Goal: Obtain resource: Obtain resource

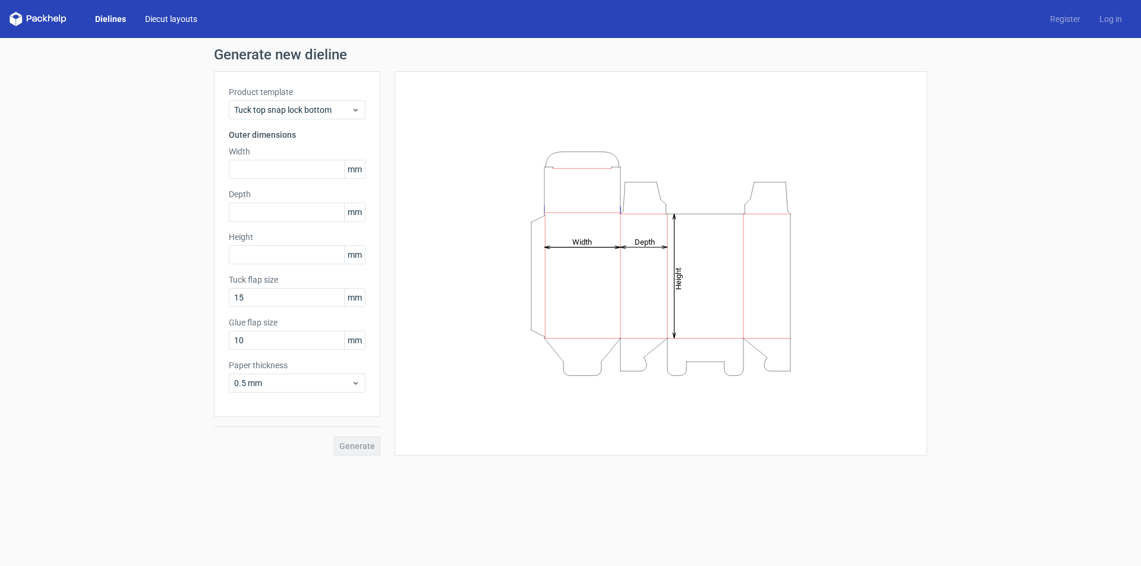
click at [185, 19] on link "Diecut layouts" at bounding box center [170, 19] width 71 height 12
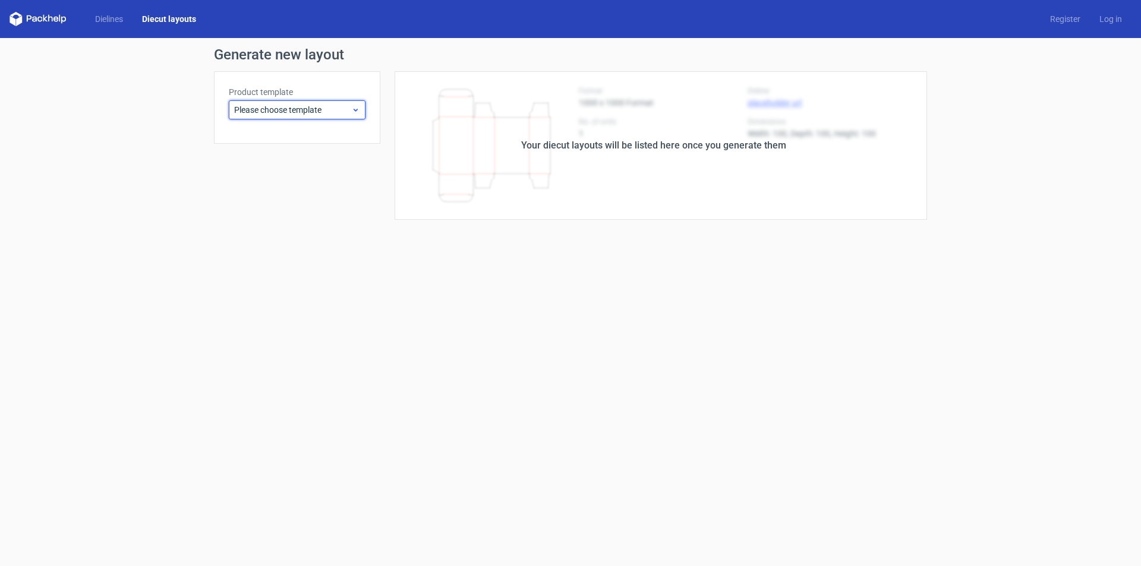
click at [320, 105] on span "Please choose template" at bounding box center [292, 110] width 117 height 12
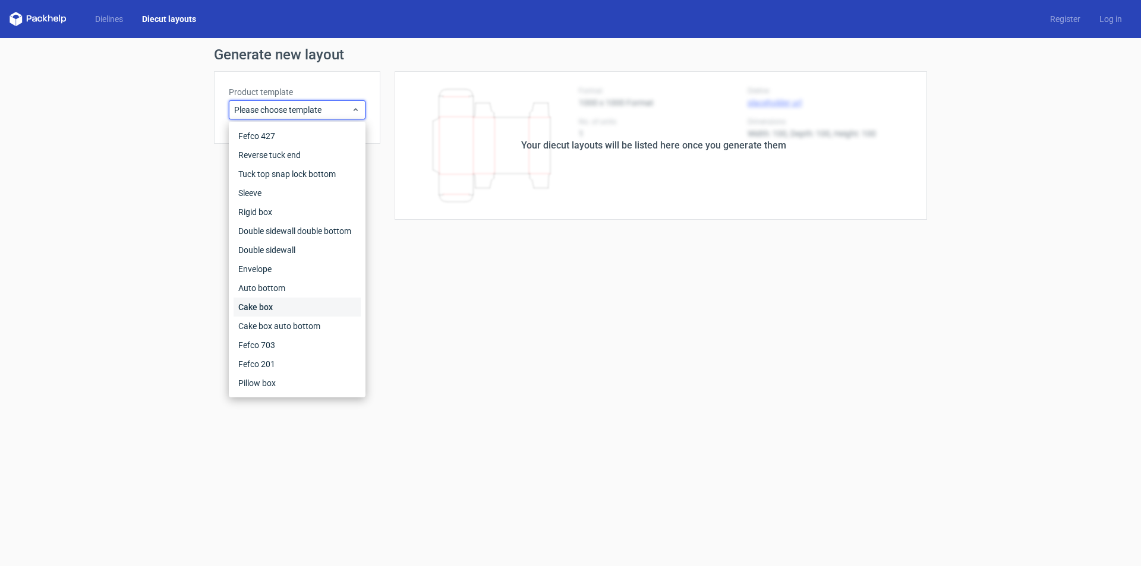
click at [293, 301] on div "Cake box" at bounding box center [296, 307] width 127 height 19
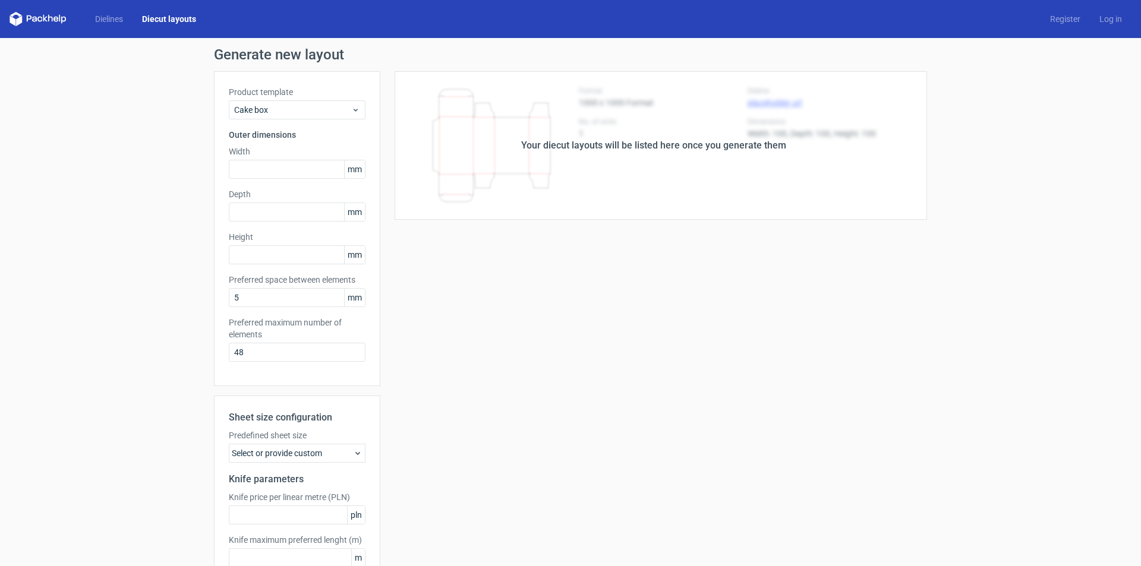
click at [510, 289] on div "Your diecut layouts will be listed here once you generate them Height Depth Wid…" at bounding box center [653, 350] width 547 height 559
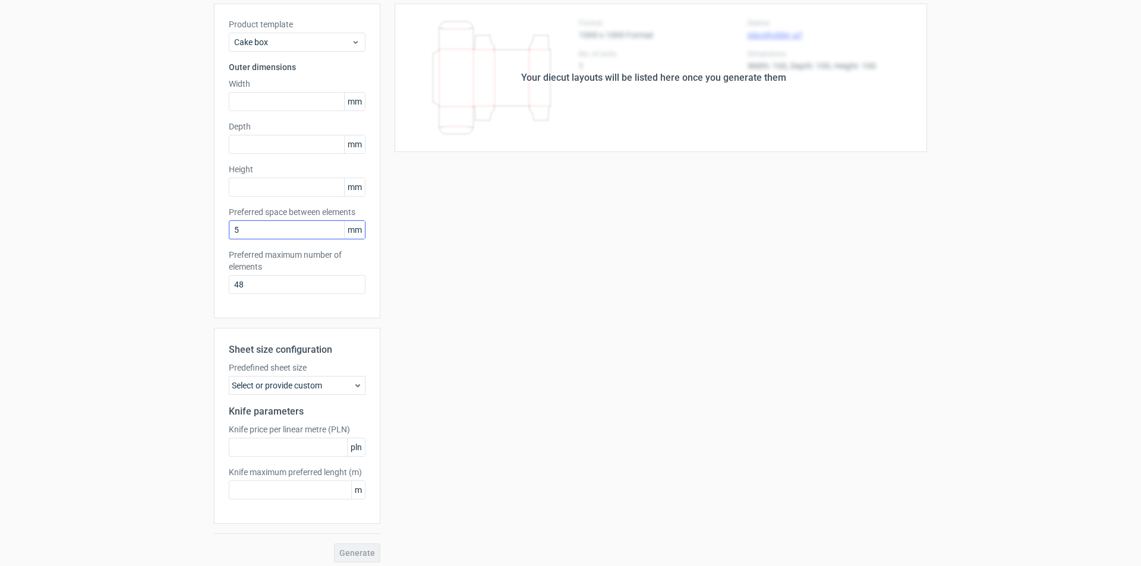
scroll to position [74, 0]
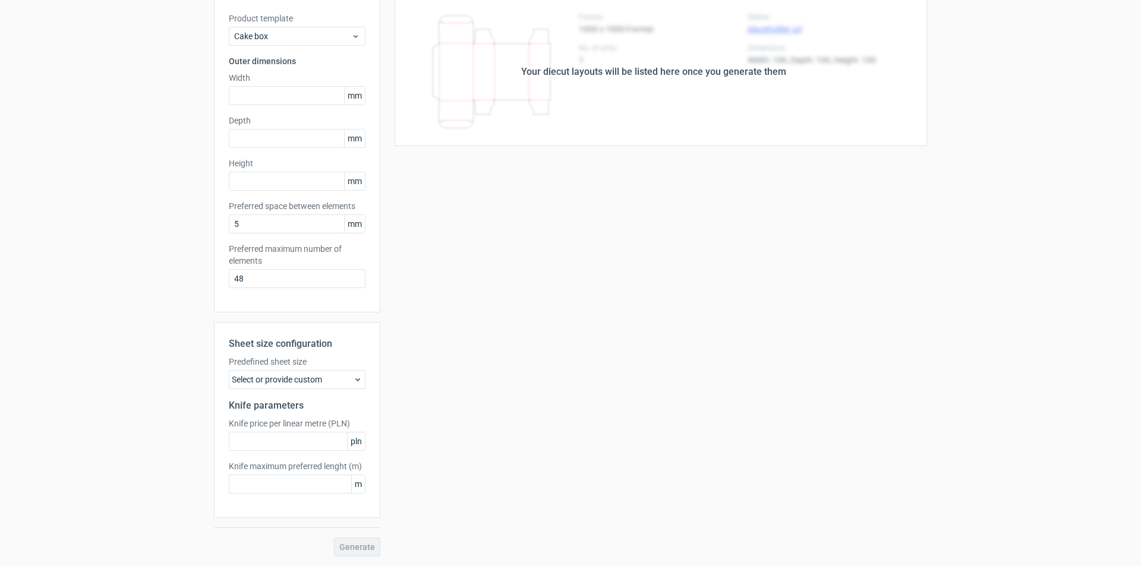
click at [315, 374] on div "Select or provide custom" at bounding box center [297, 379] width 137 height 19
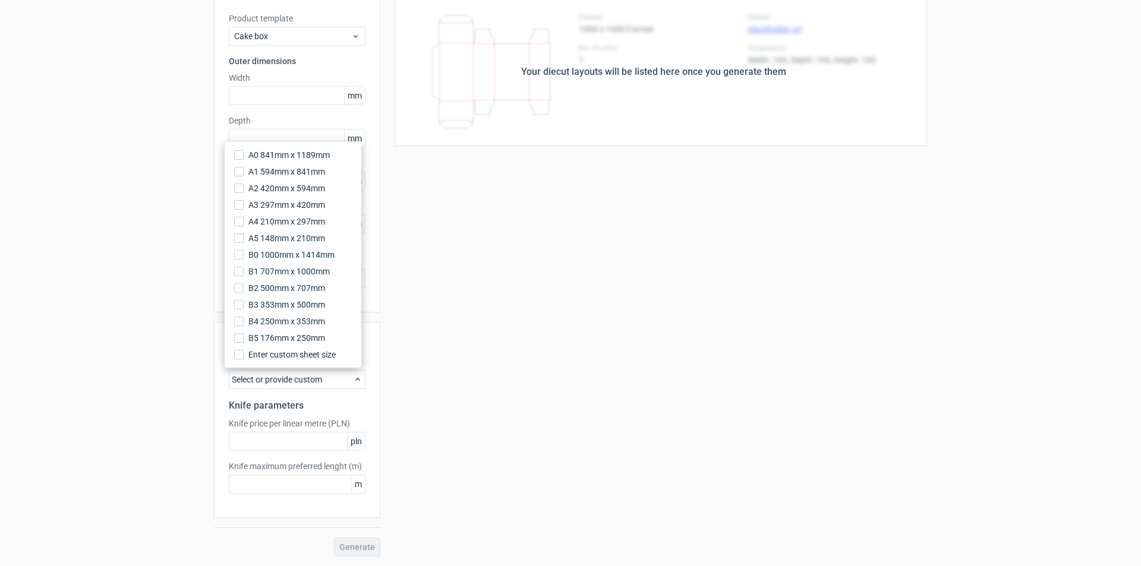
click at [321, 378] on div "Select or provide custom" at bounding box center [297, 379] width 137 height 19
click at [357, 404] on h2 "Knife parameters" at bounding box center [297, 406] width 137 height 14
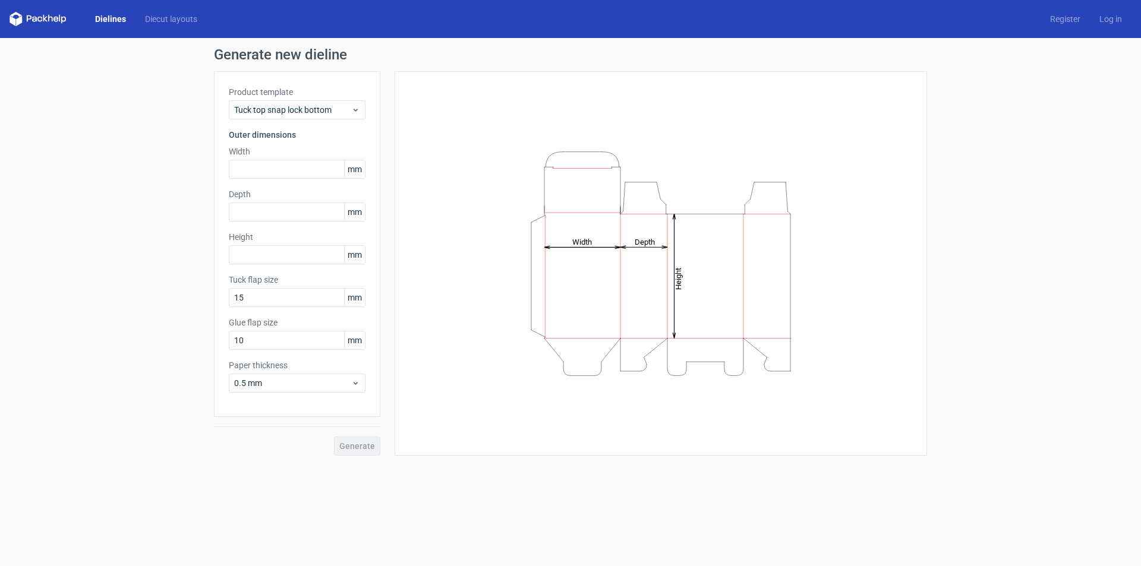
click at [353, 446] on div "Generate" at bounding box center [297, 436] width 166 height 39
click at [323, 97] on label "Product template" at bounding box center [297, 92] width 137 height 12
click at [327, 111] on span "Tuck top snap lock bottom" at bounding box center [292, 110] width 117 height 12
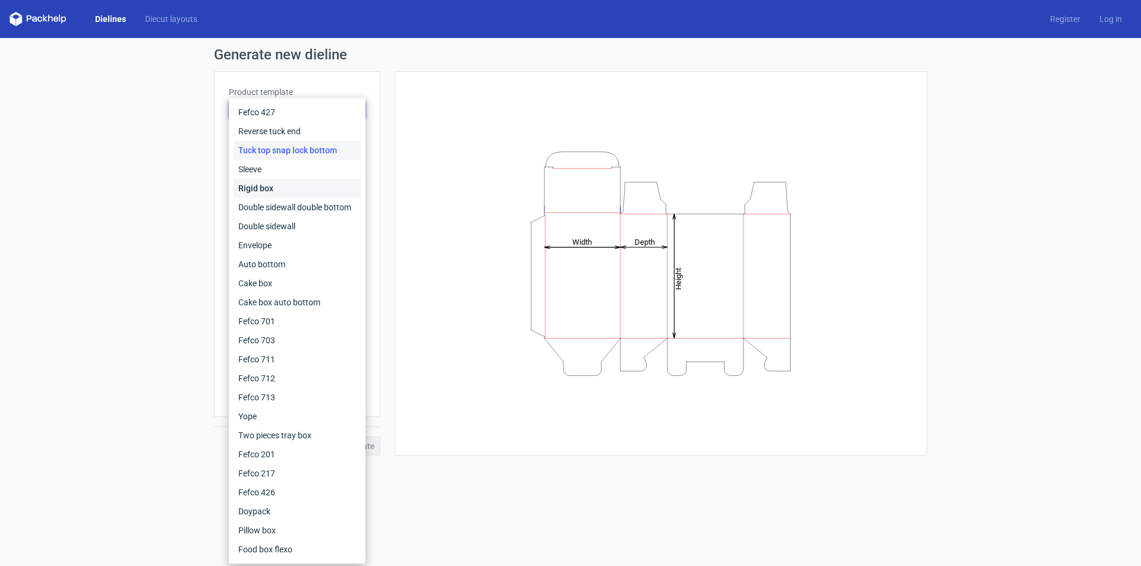
click at [293, 184] on div "Rigid box" at bounding box center [296, 188] width 127 height 19
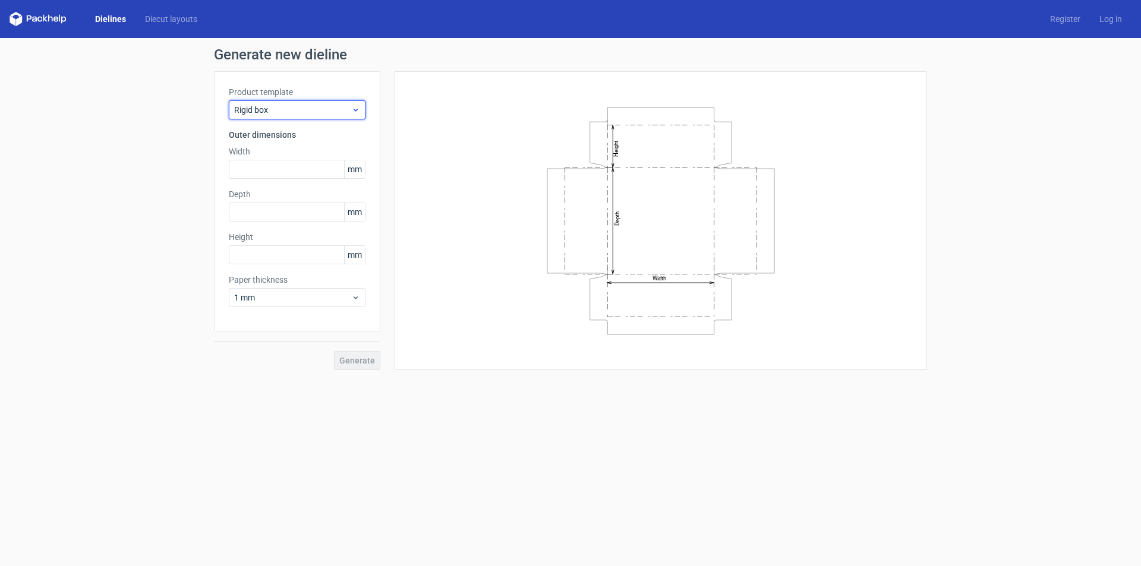
click at [296, 113] on span "Rigid box" at bounding box center [292, 110] width 117 height 12
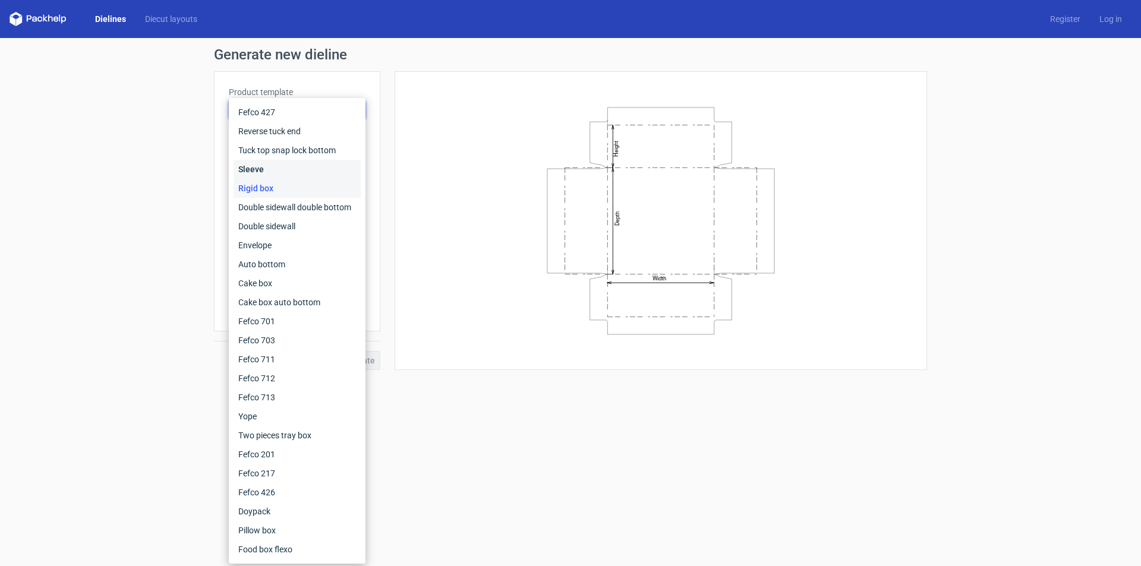
click at [306, 169] on div "Sleeve" at bounding box center [296, 169] width 127 height 19
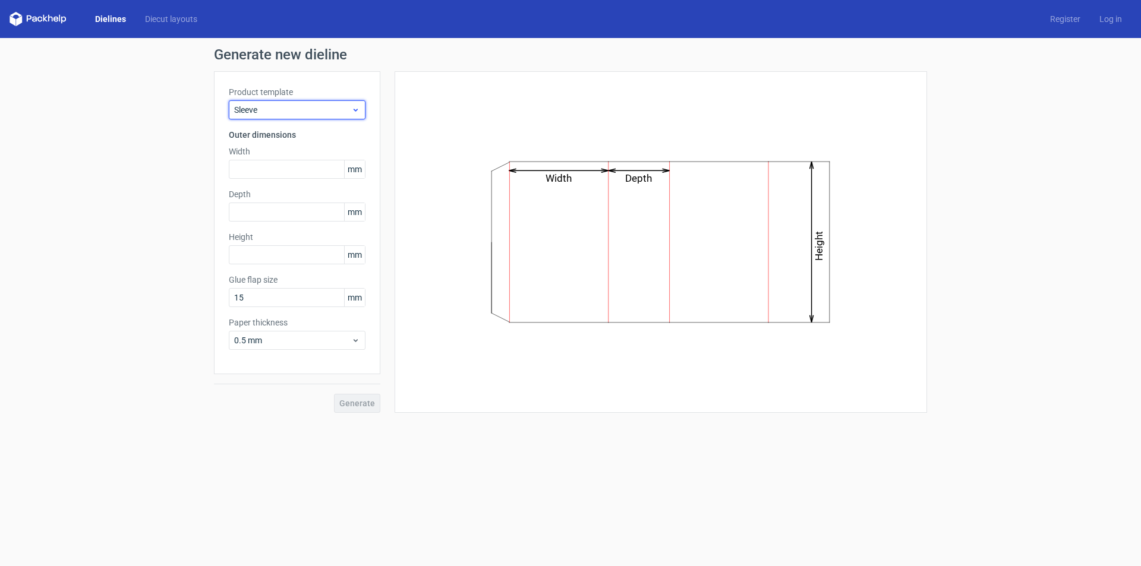
click at [279, 112] on span "Sleeve" at bounding box center [292, 110] width 117 height 12
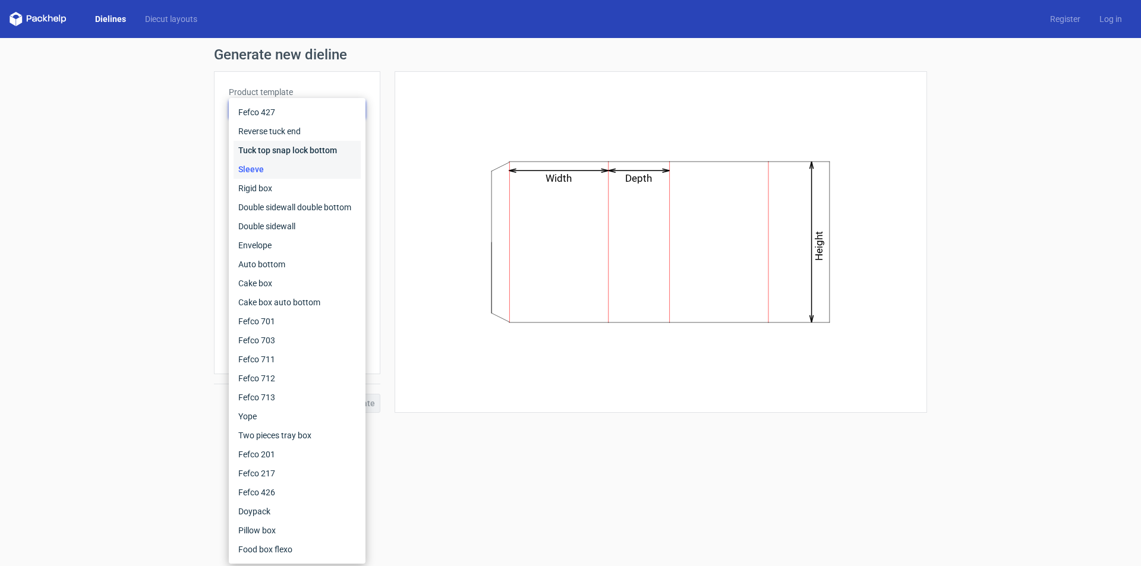
click at [276, 147] on div "Tuck top snap lock bottom" at bounding box center [296, 150] width 127 height 19
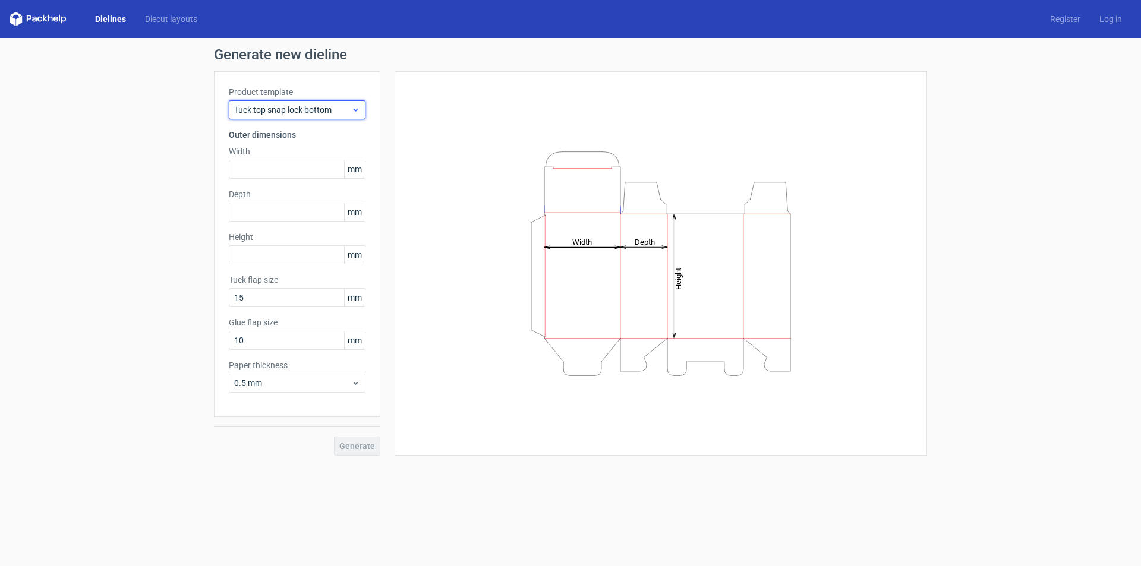
click at [284, 112] on span "Tuck top snap lock bottom" at bounding box center [292, 110] width 117 height 12
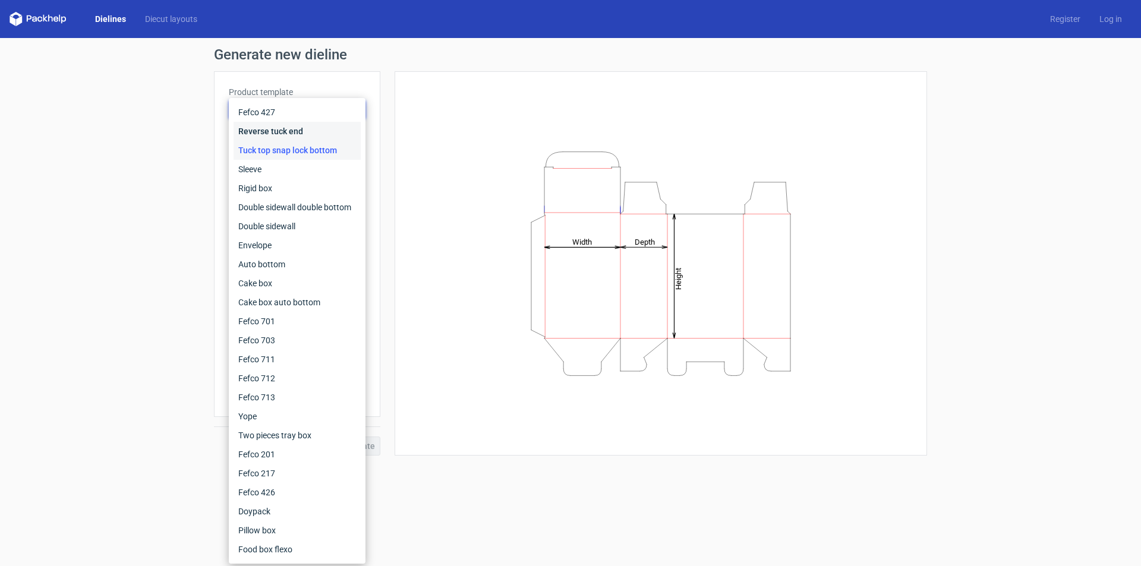
click at [284, 127] on div "Reverse tuck end" at bounding box center [296, 131] width 127 height 19
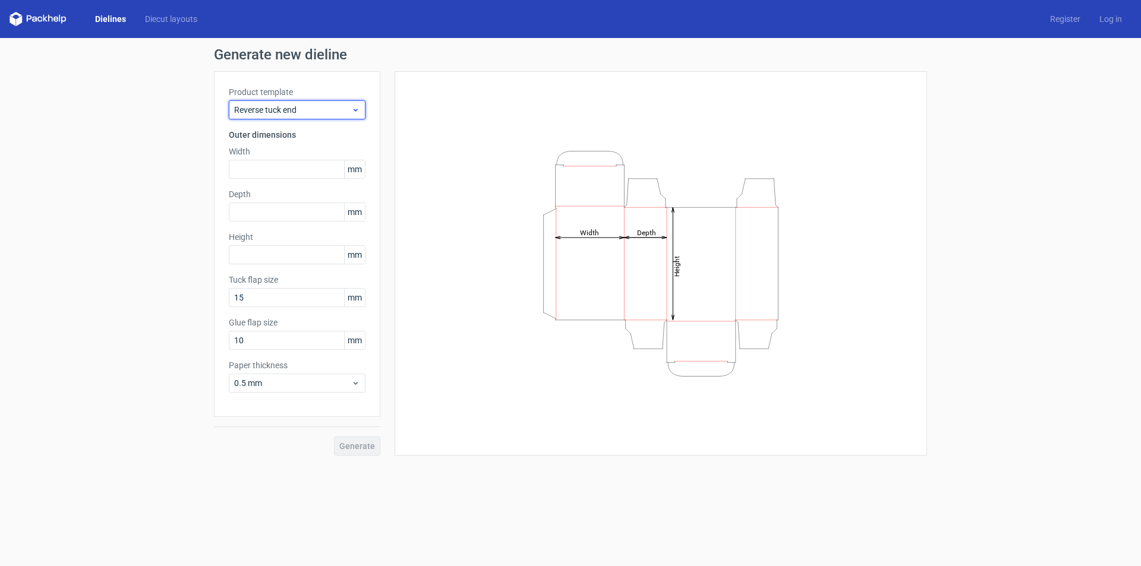
click at [298, 104] on span "Reverse tuck end" at bounding box center [292, 110] width 117 height 12
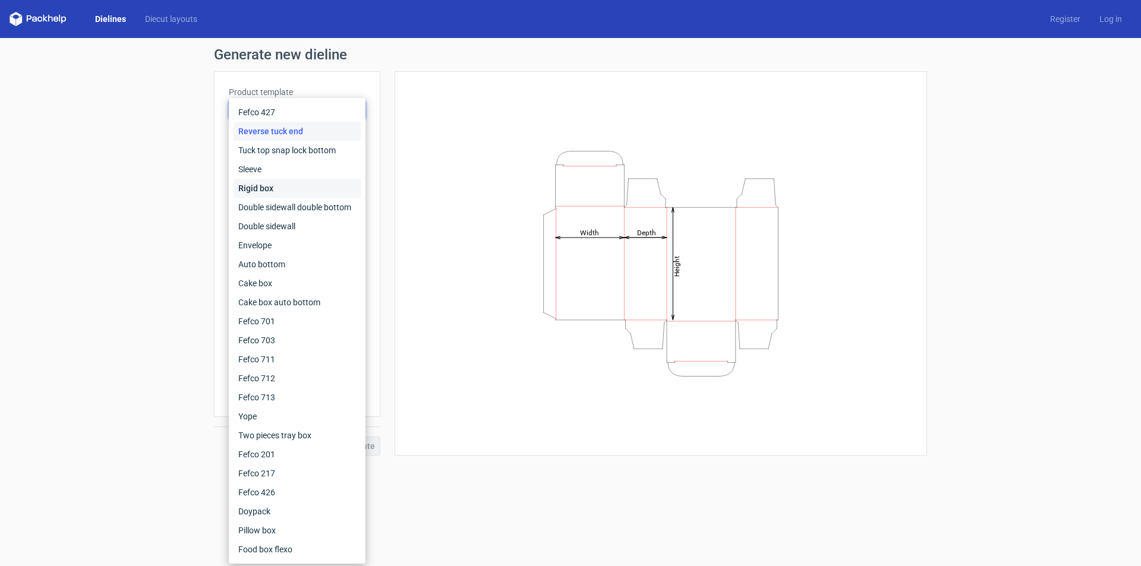
click at [289, 187] on div "Rigid box" at bounding box center [296, 188] width 127 height 19
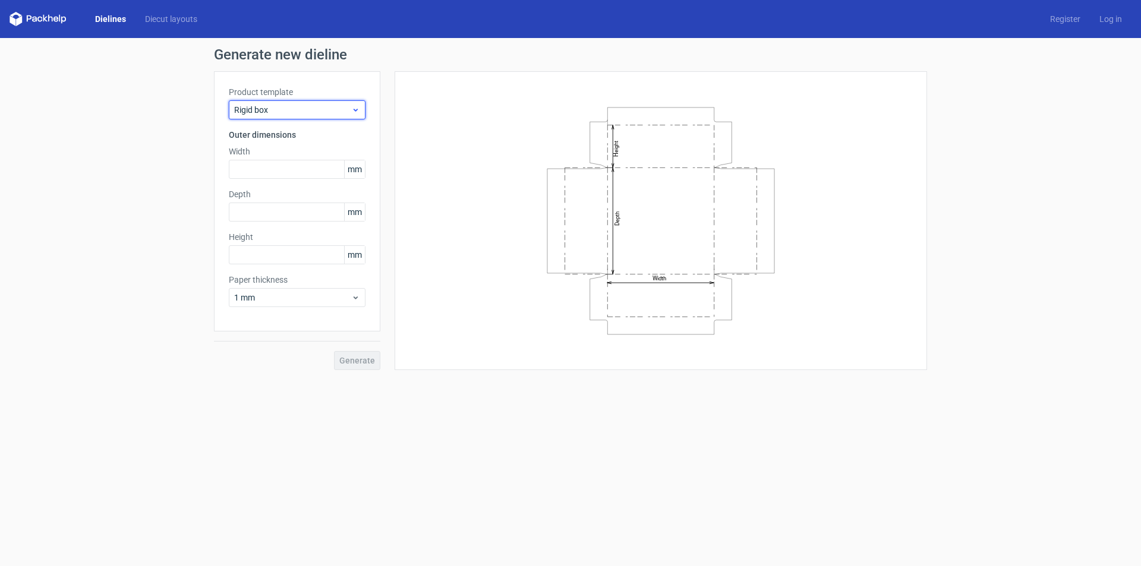
click at [310, 114] on span "Rigid box" at bounding box center [292, 110] width 117 height 12
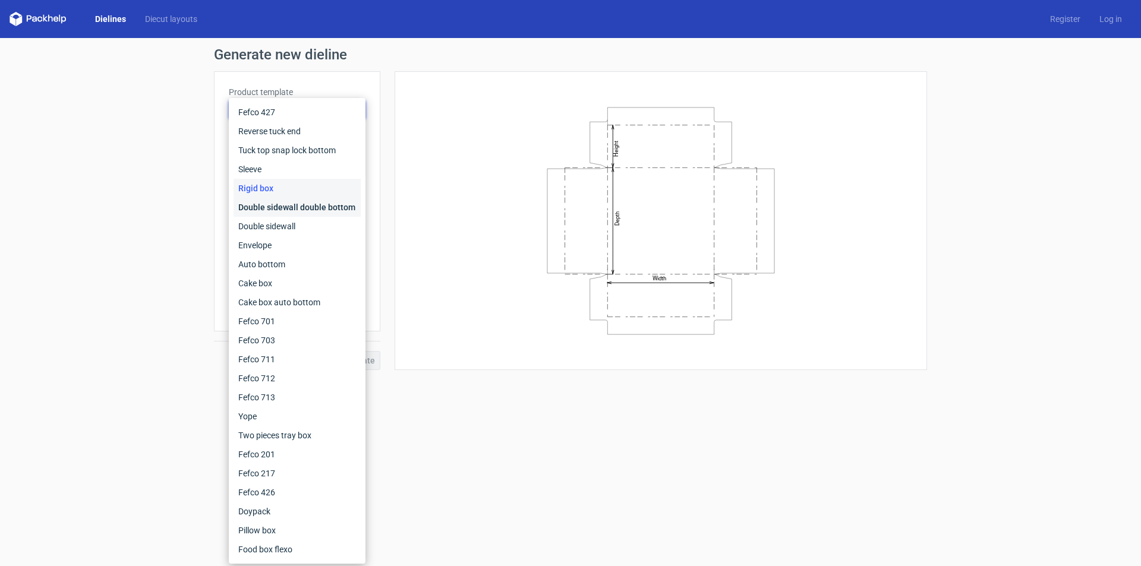
click at [292, 209] on div "Double sidewall double bottom" at bounding box center [296, 207] width 127 height 19
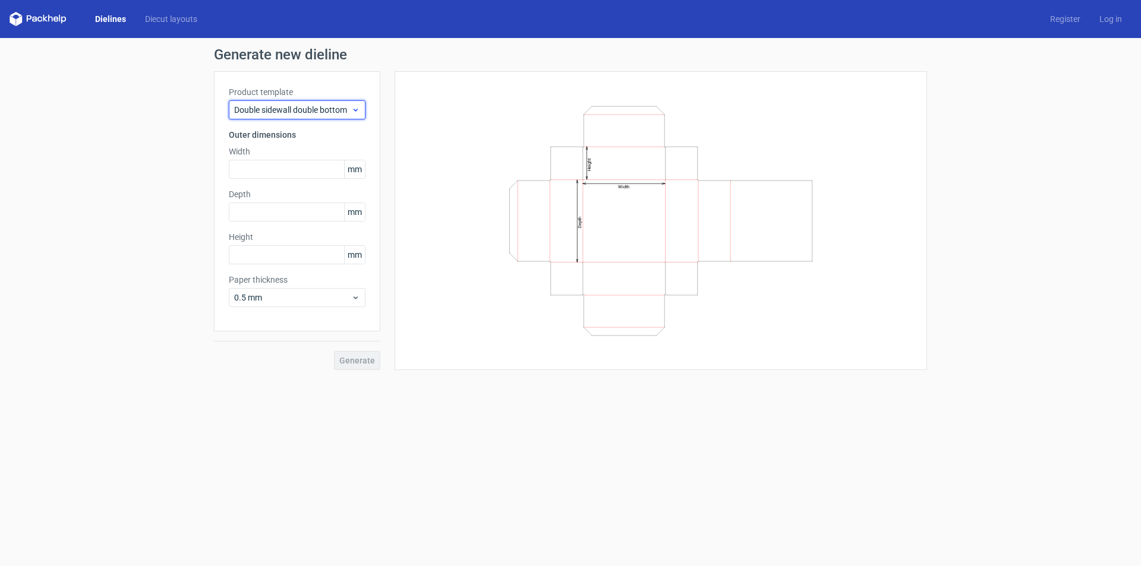
click at [315, 116] on div "Double sidewall double bottom" at bounding box center [297, 109] width 137 height 19
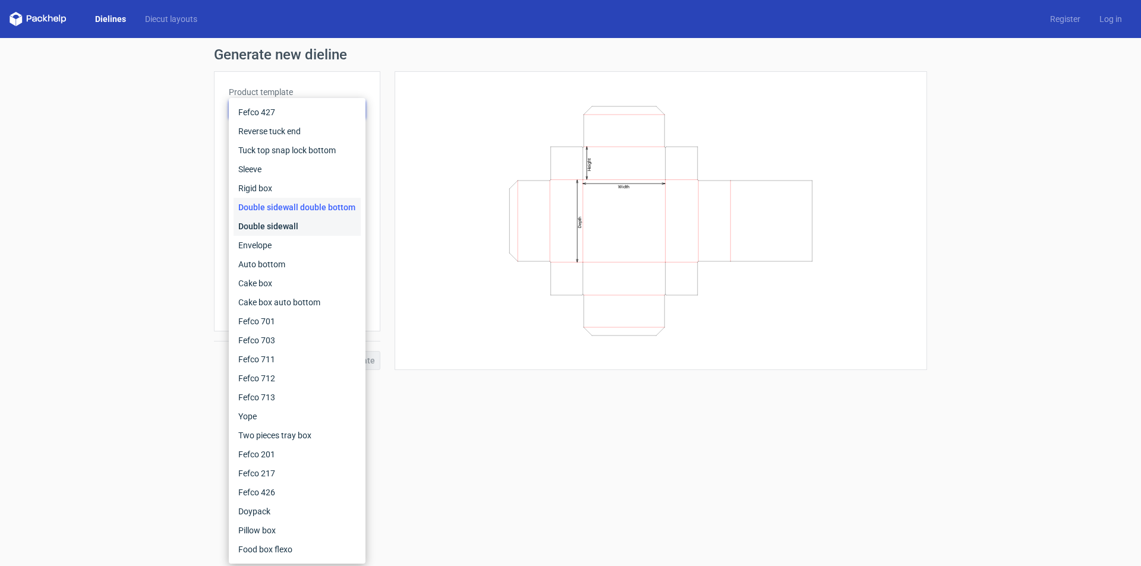
click at [303, 229] on div "Double sidewall" at bounding box center [296, 226] width 127 height 19
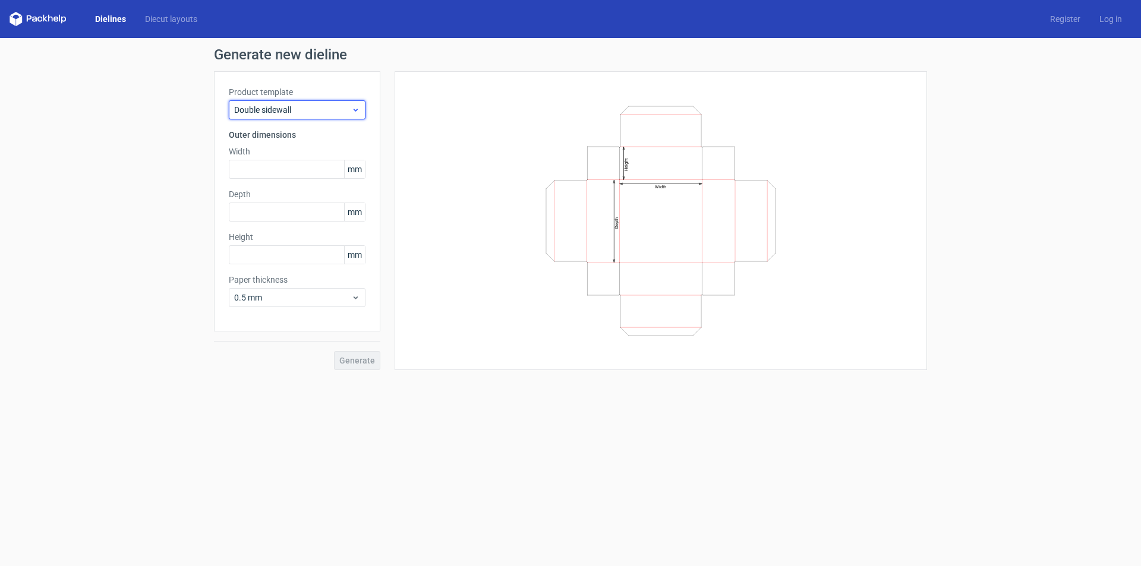
click at [325, 110] on span "Double sidewall" at bounding box center [292, 110] width 117 height 12
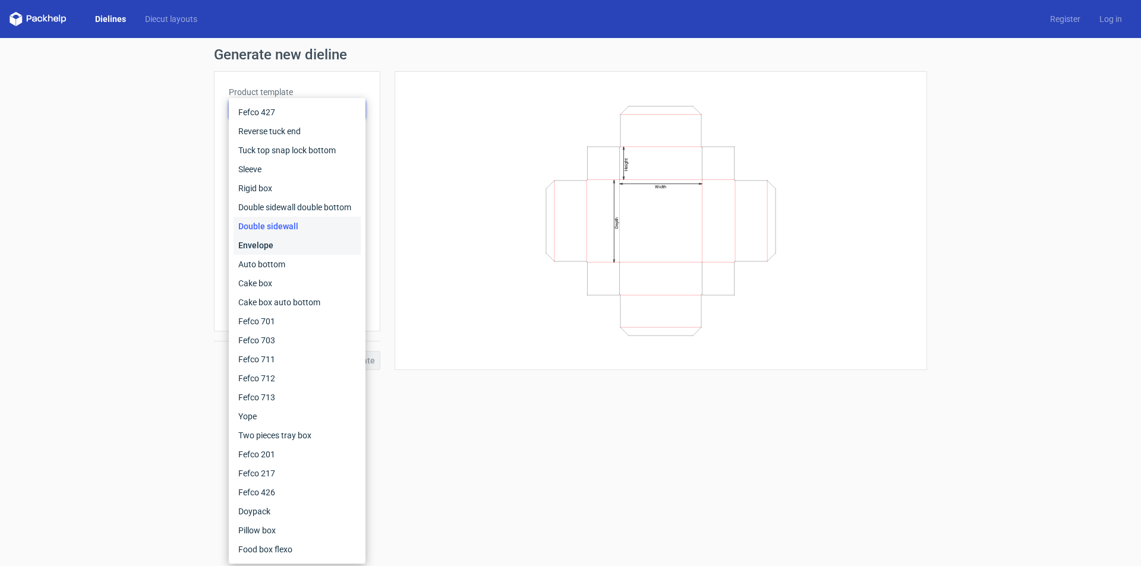
click at [301, 249] on div "Envelope" at bounding box center [296, 245] width 127 height 19
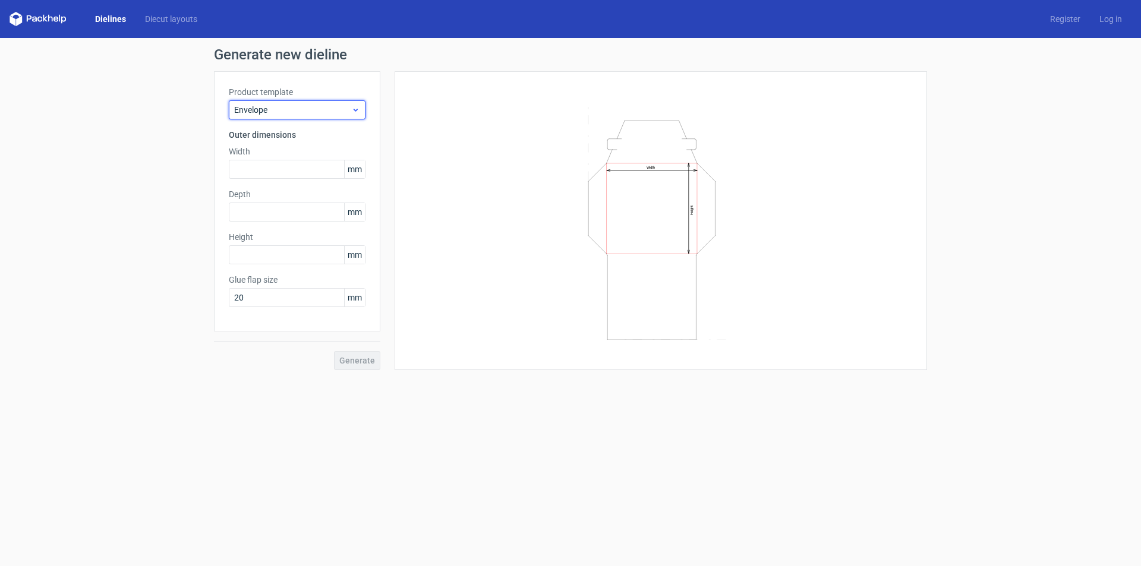
click at [349, 105] on span "Envelope" at bounding box center [292, 110] width 117 height 12
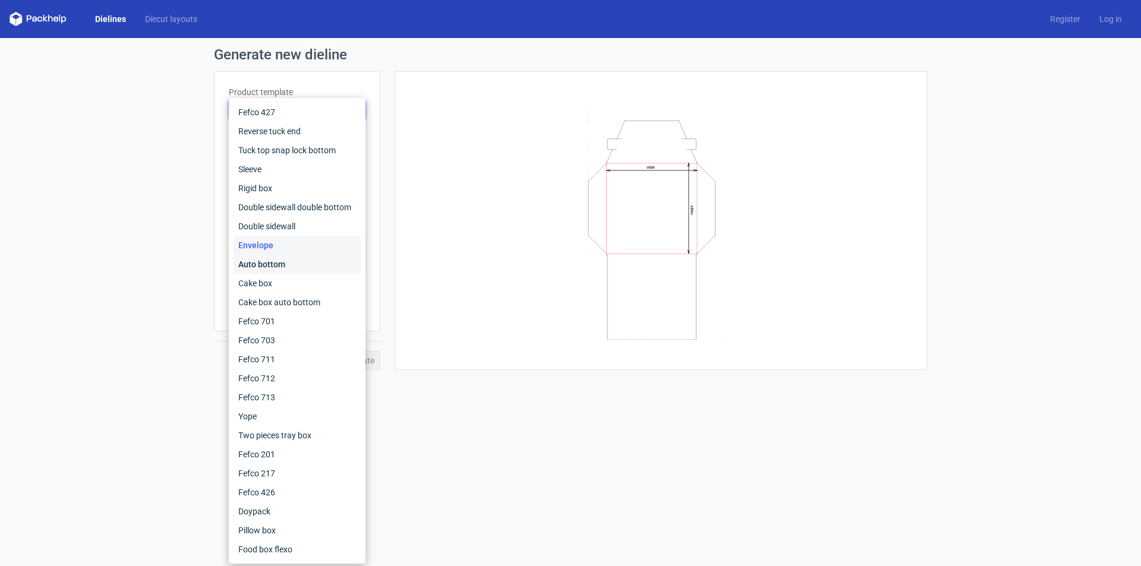
click at [321, 267] on div "Auto bottom" at bounding box center [296, 264] width 127 height 19
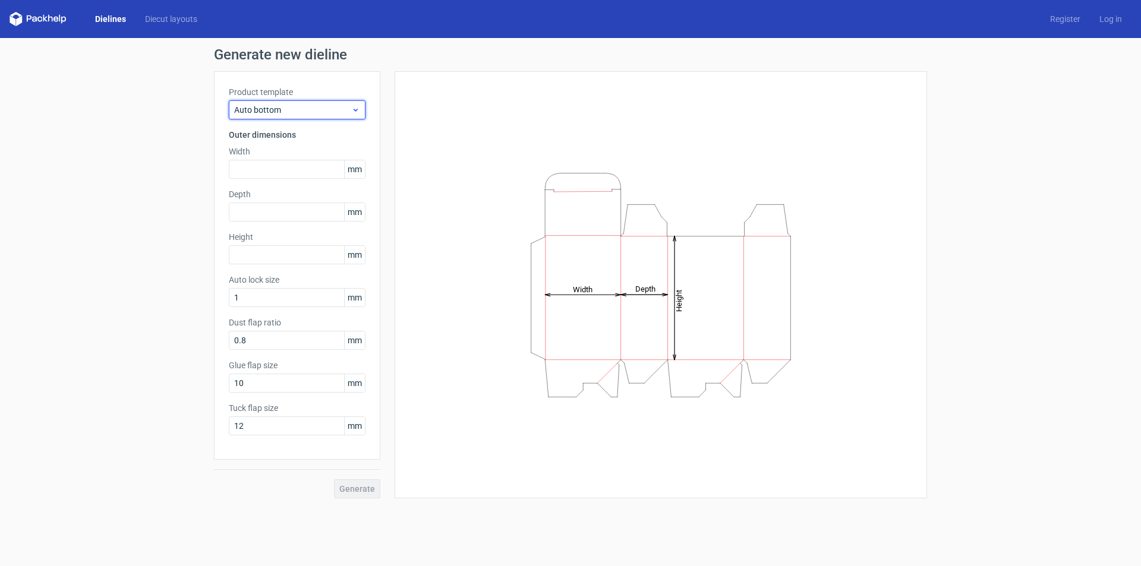
click at [345, 106] on span "Auto bottom" at bounding box center [292, 110] width 117 height 12
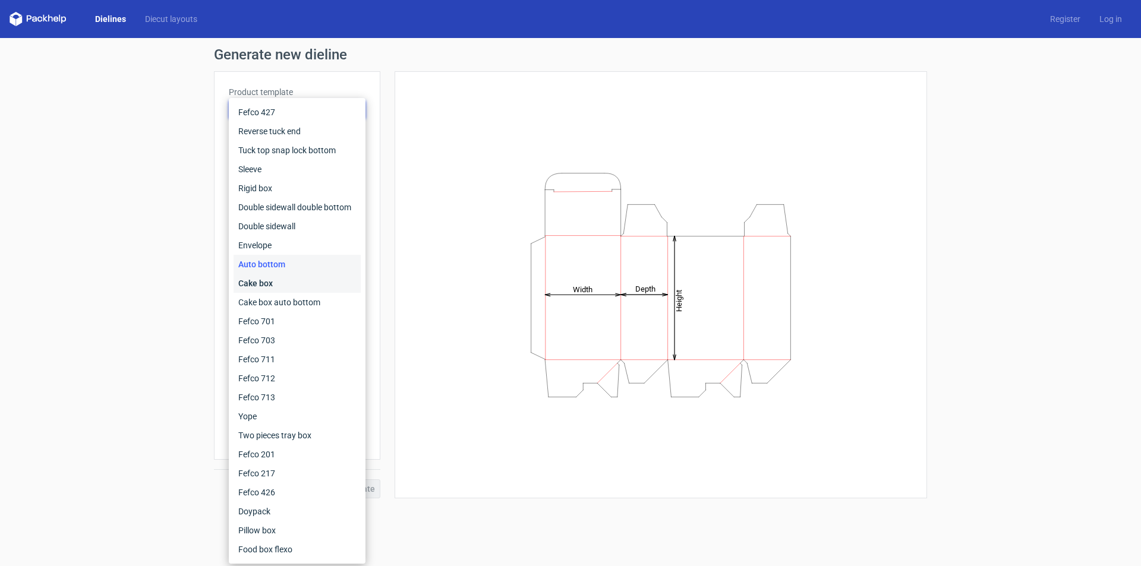
click at [295, 279] on div "Cake box" at bounding box center [296, 283] width 127 height 19
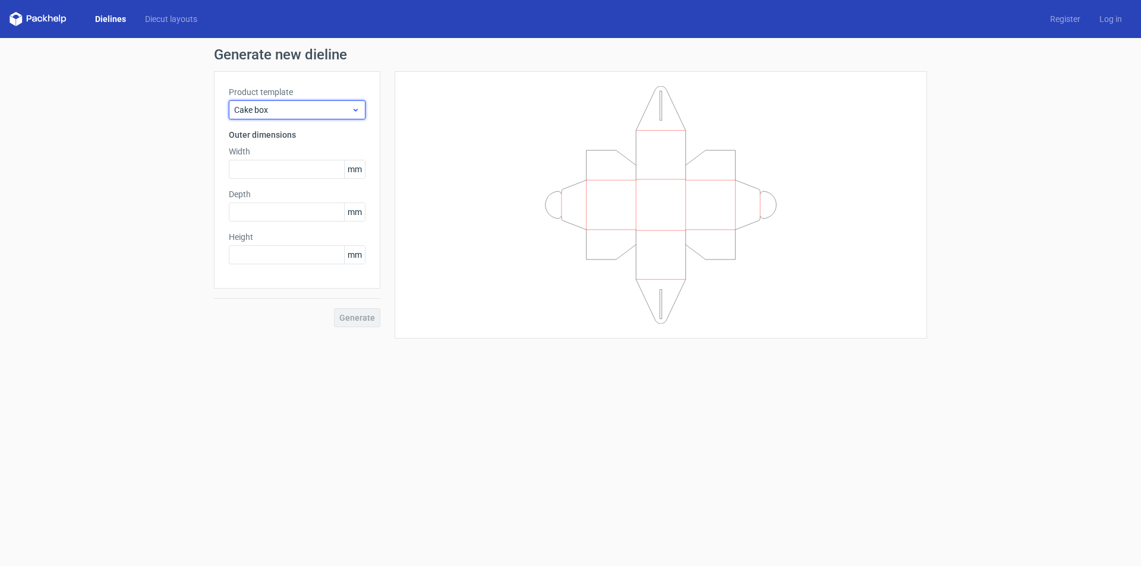
click at [348, 112] on span "Cake box" at bounding box center [292, 110] width 117 height 12
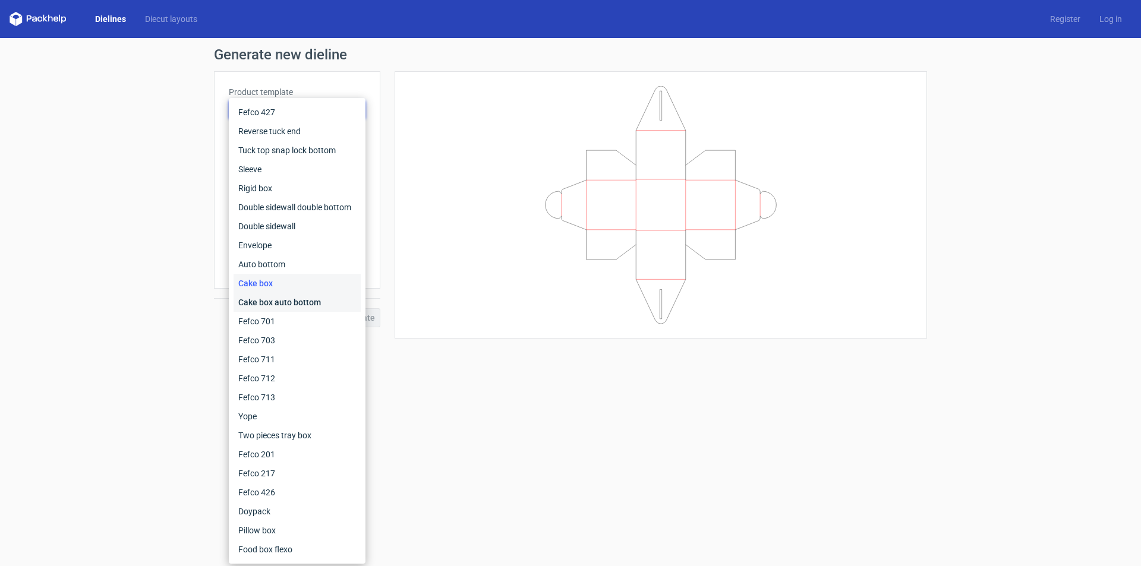
click at [301, 308] on div "Cake box auto bottom" at bounding box center [296, 302] width 127 height 19
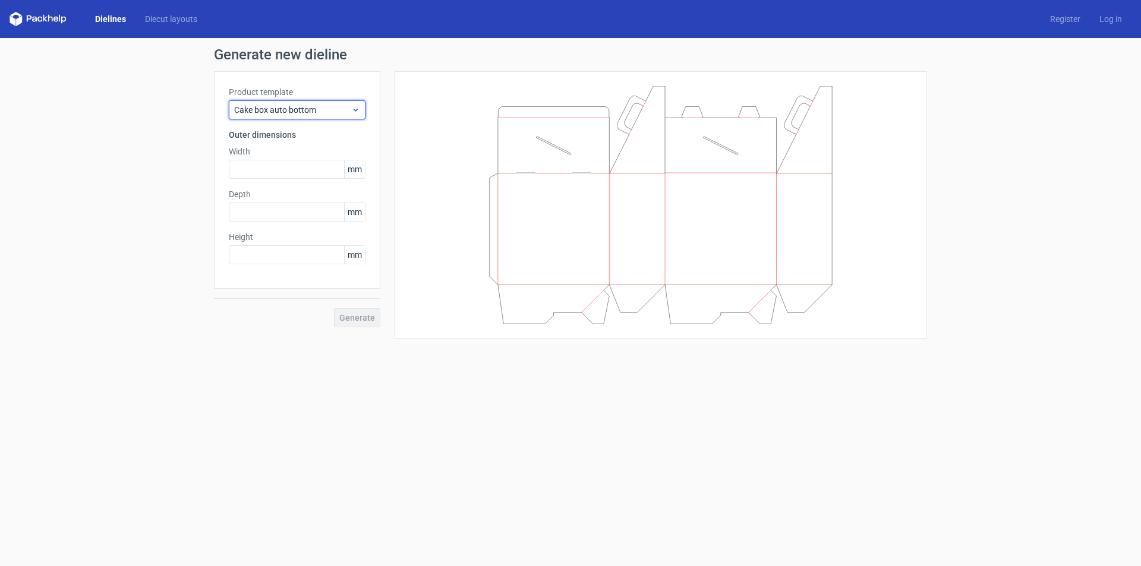
click at [349, 110] on span "Cake box auto bottom" at bounding box center [292, 110] width 117 height 12
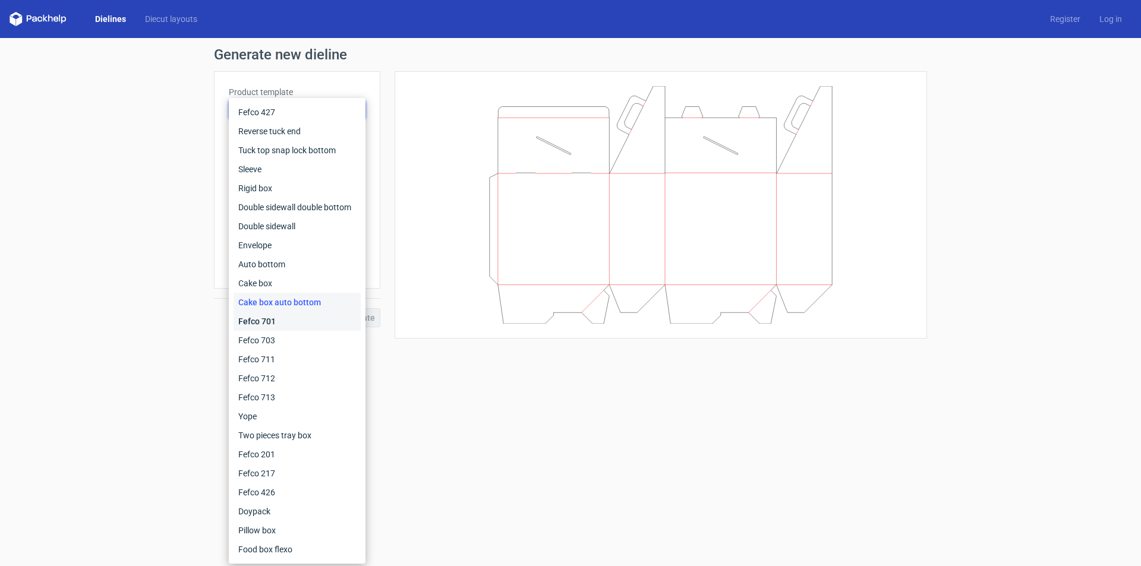
click at [305, 321] on div "Fefco 701" at bounding box center [296, 321] width 127 height 19
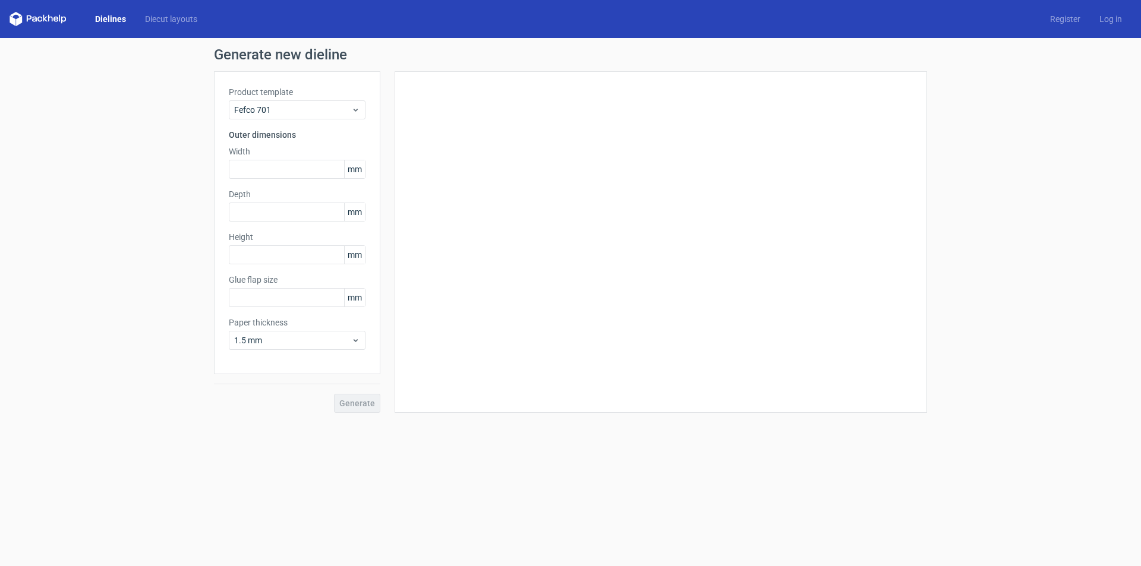
type input "25"
click at [348, 111] on span "Fefco 701" at bounding box center [292, 110] width 117 height 12
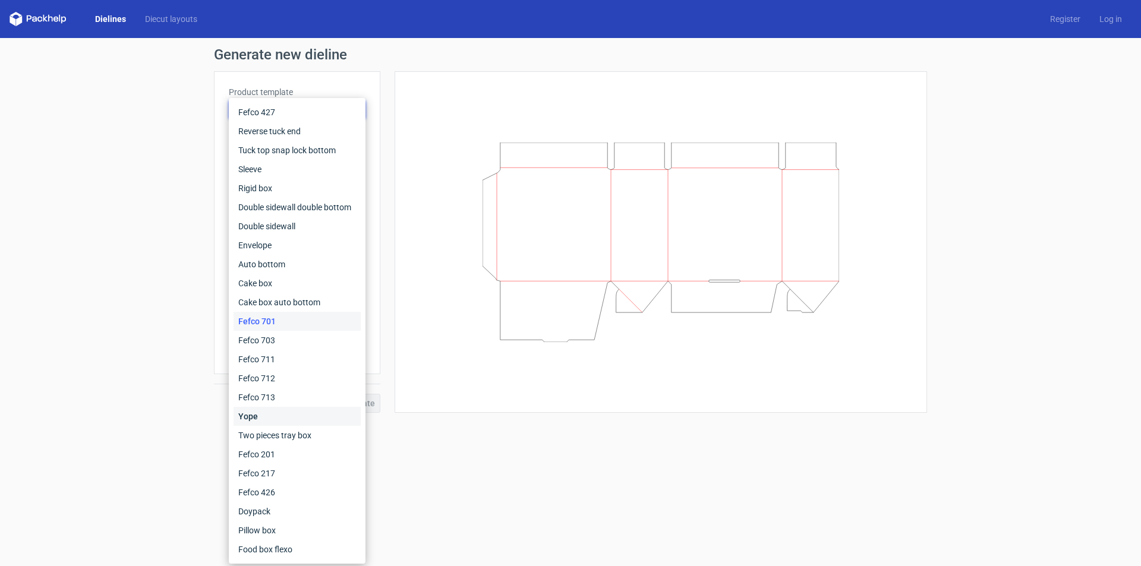
click at [298, 412] on div "Yope" at bounding box center [296, 416] width 127 height 19
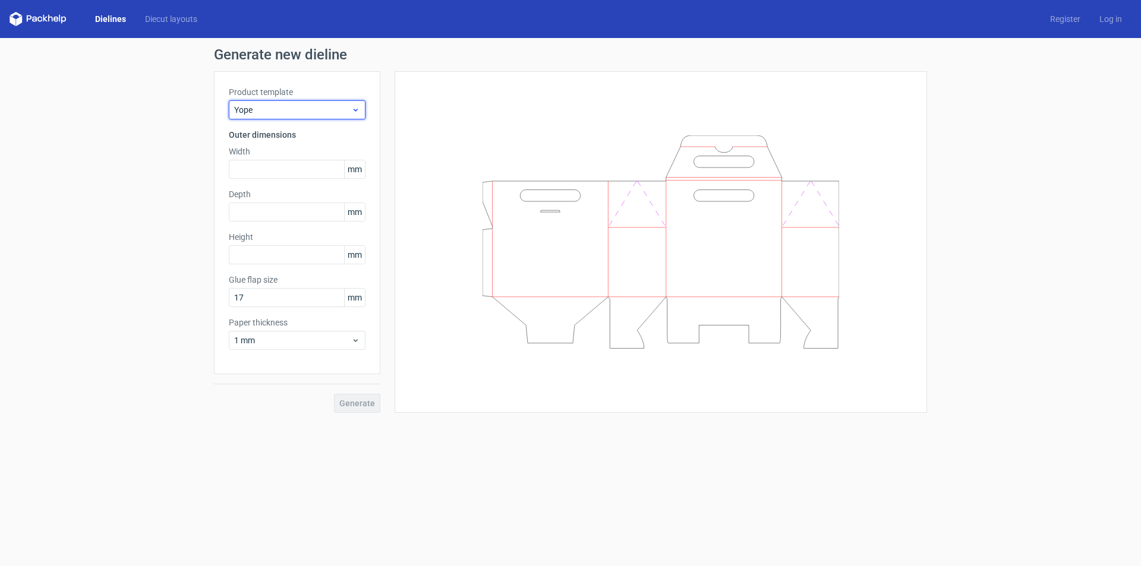
click at [355, 114] on icon at bounding box center [355, 110] width 9 height 10
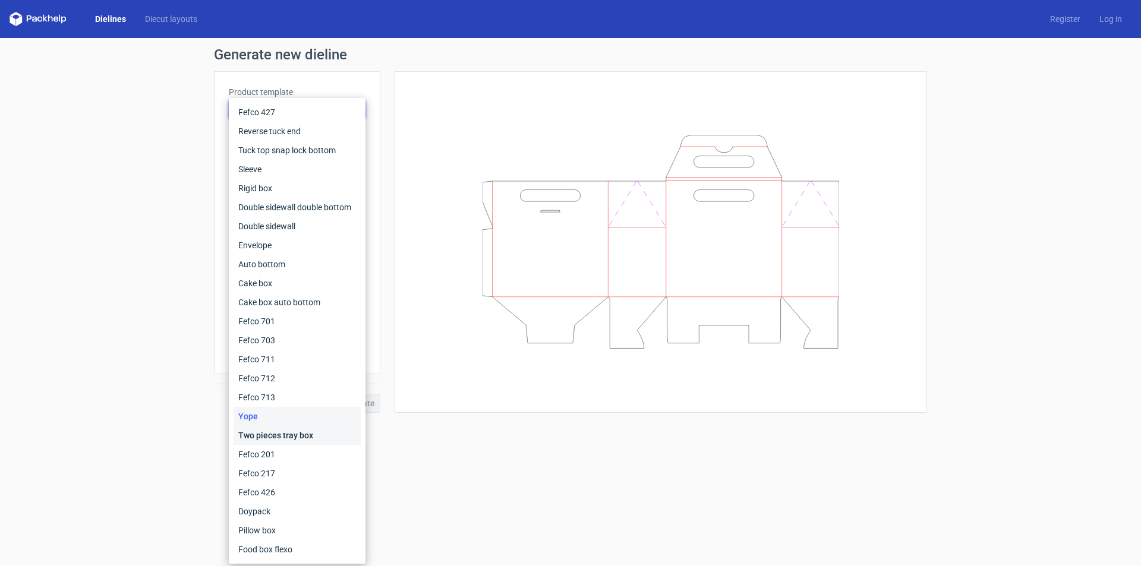
click at [293, 432] on div "Two pieces tray box" at bounding box center [296, 435] width 127 height 19
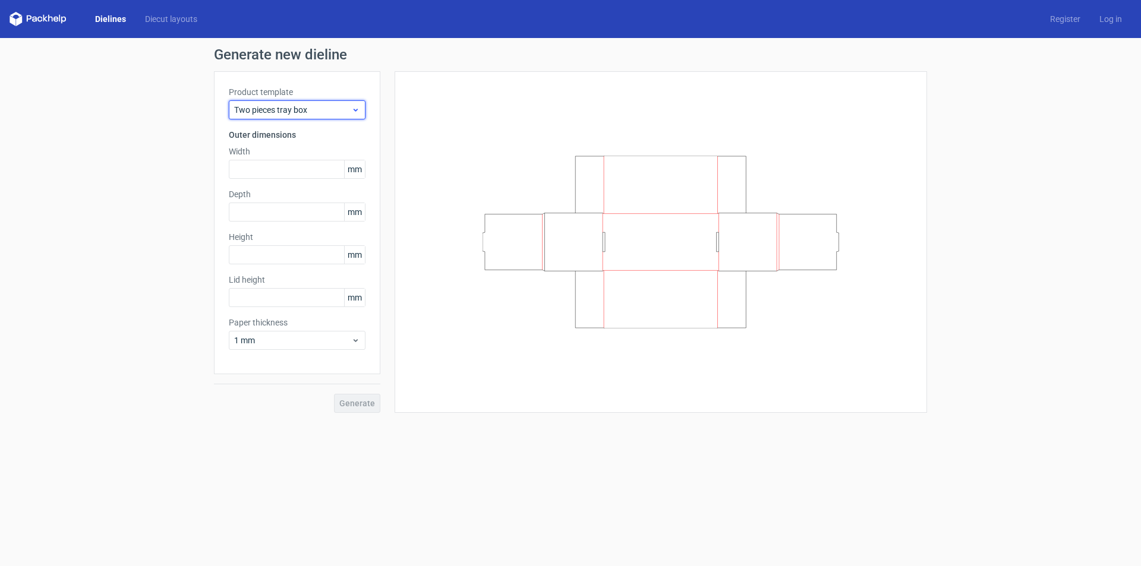
click at [348, 109] on span "Two pieces tray box" at bounding box center [292, 110] width 117 height 12
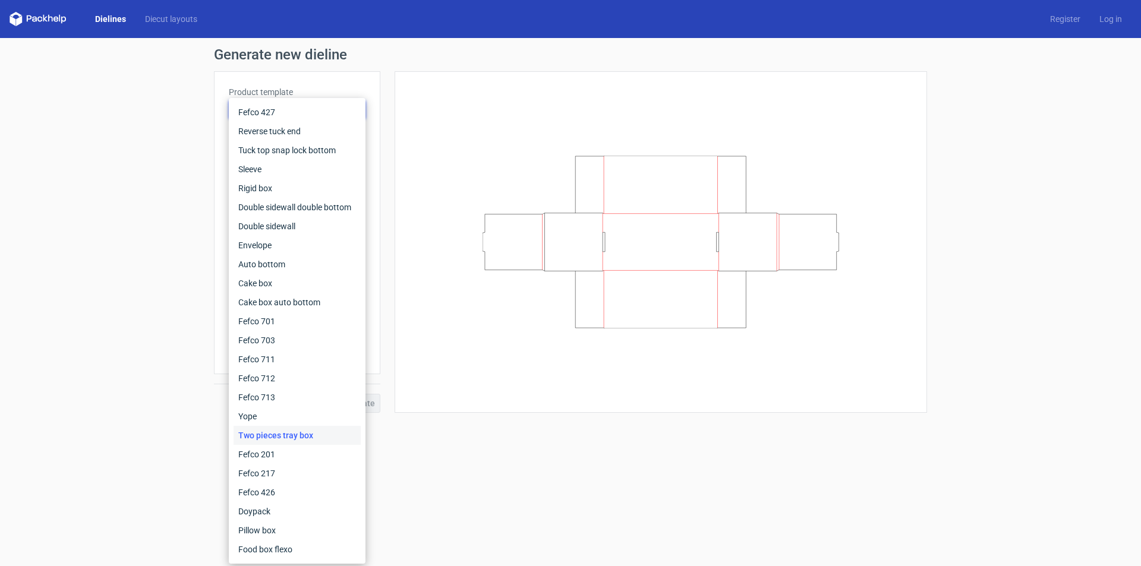
drag, startPoint x: 293, startPoint y: 510, endPoint x: 354, endPoint y: 93, distance: 421.5
click at [354, 93] on label "Product template" at bounding box center [297, 92] width 137 height 12
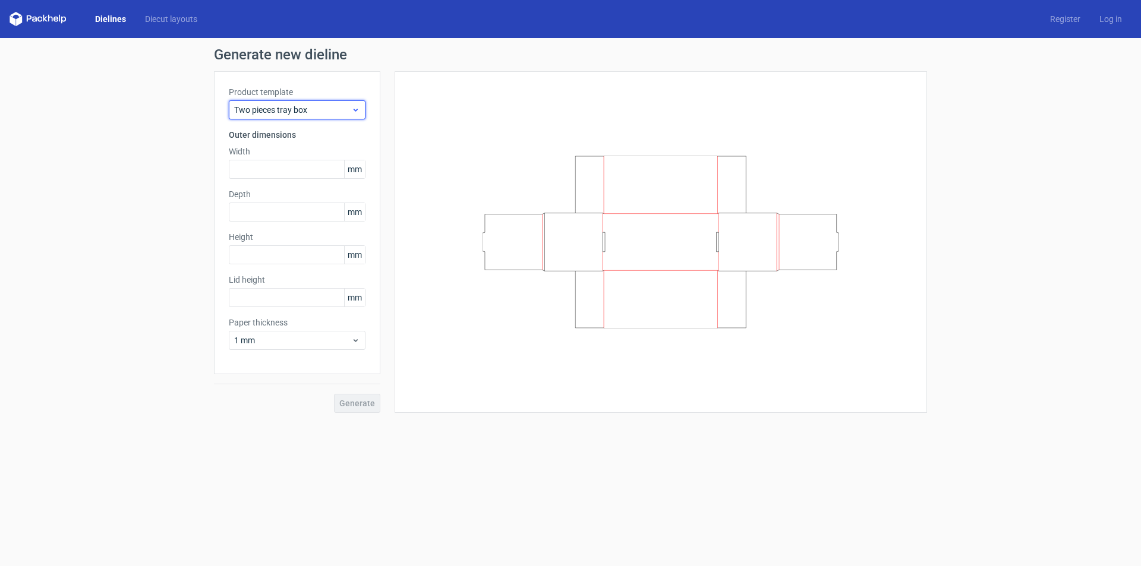
click at [350, 113] on span "Two pieces tray box" at bounding box center [292, 110] width 117 height 12
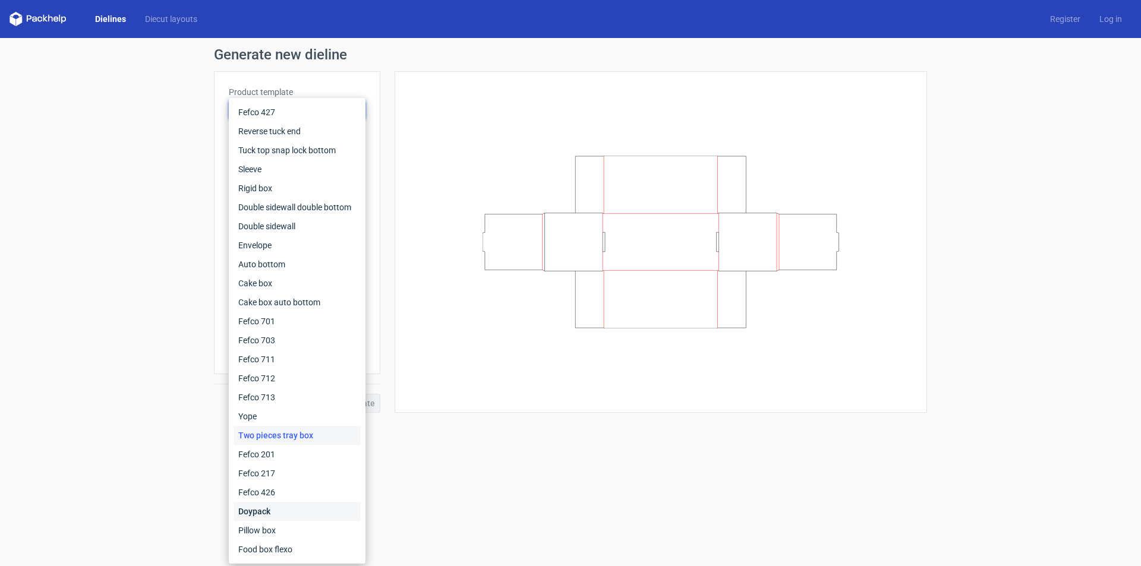
click at [298, 508] on div "Doypack" at bounding box center [296, 511] width 127 height 19
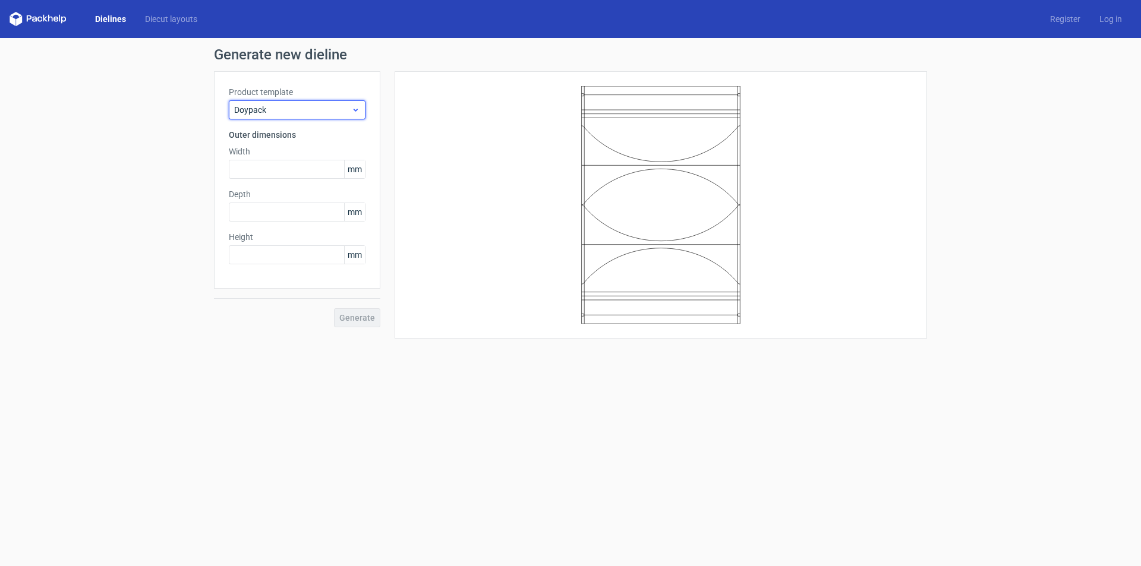
click at [355, 111] on use at bounding box center [355, 110] width 4 height 3
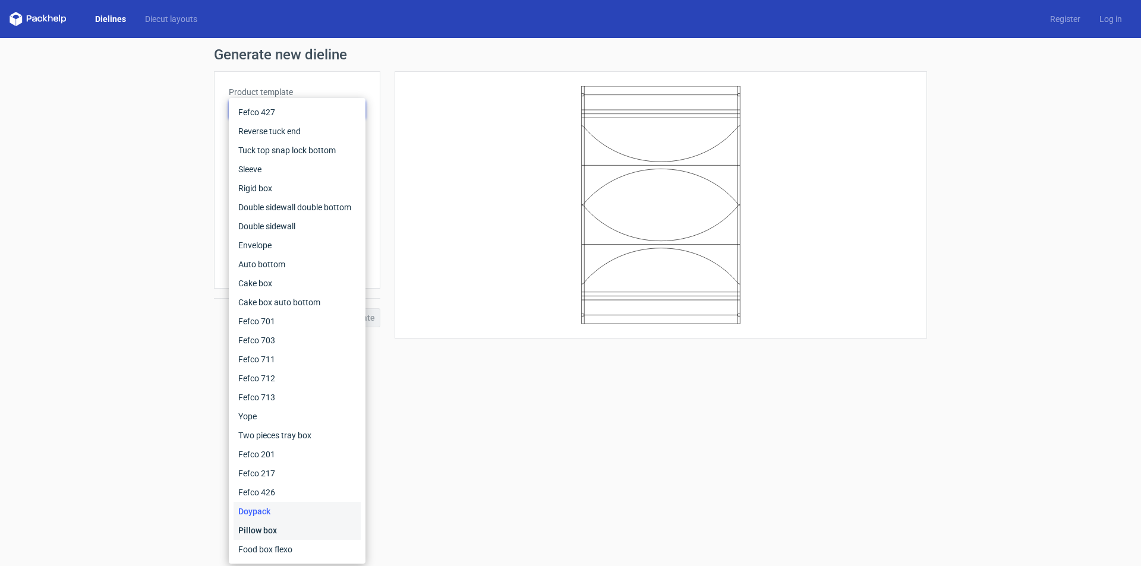
click at [295, 528] on div "Pillow box" at bounding box center [296, 530] width 127 height 19
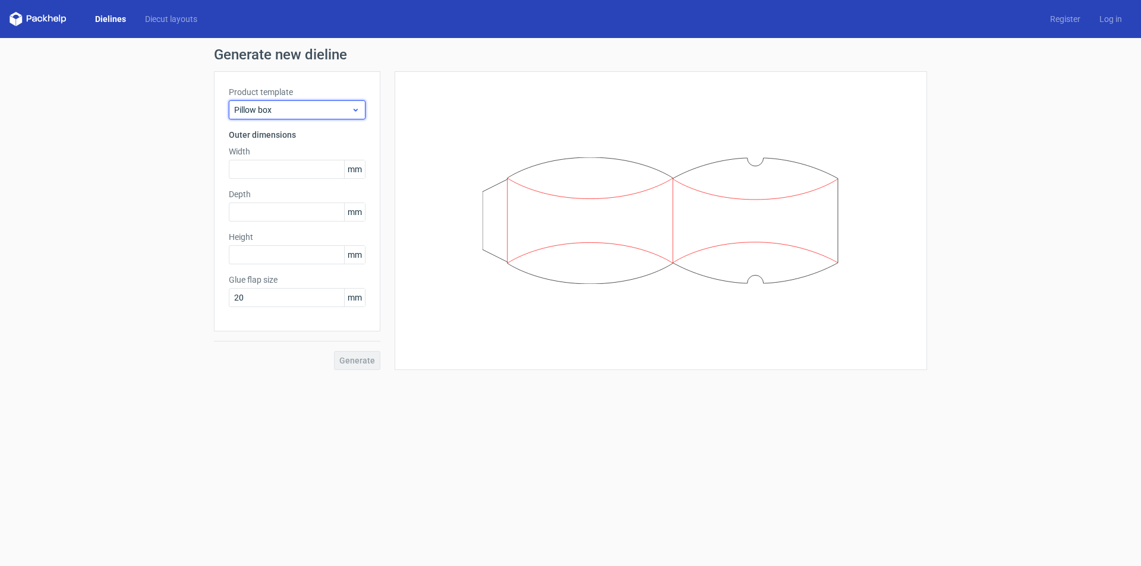
click at [350, 112] on span "Pillow box" at bounding box center [292, 110] width 117 height 12
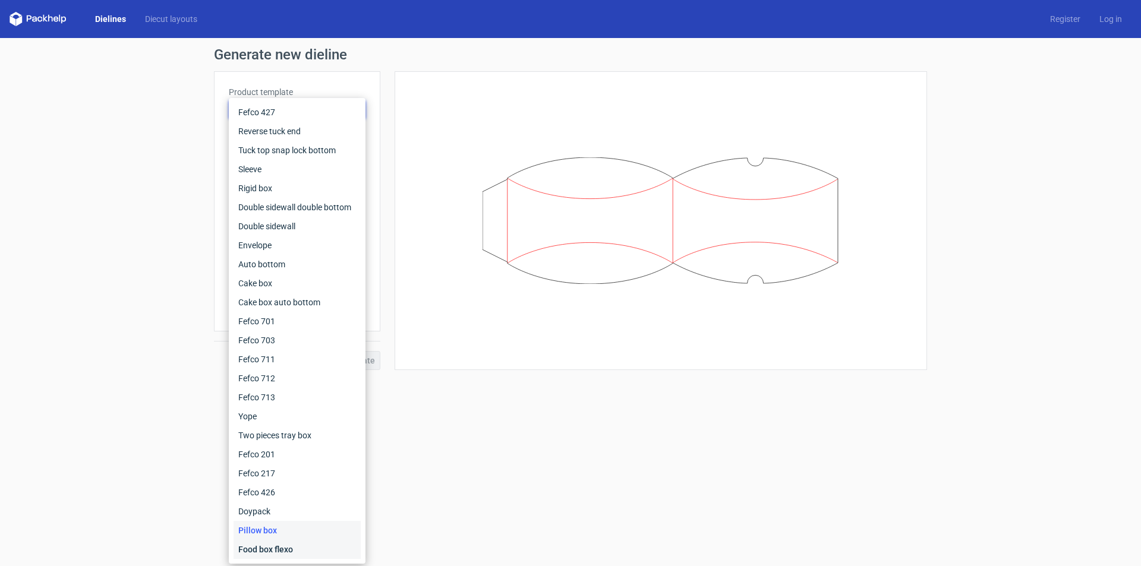
click at [273, 547] on div "Food box flexo" at bounding box center [296, 549] width 127 height 19
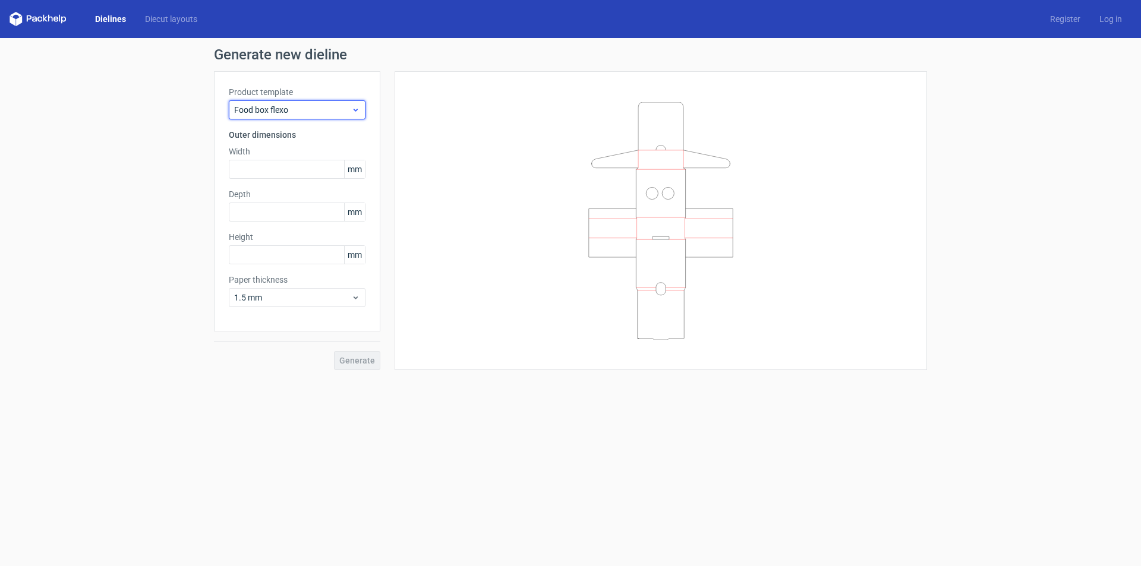
click at [350, 102] on div "Food box flexo" at bounding box center [297, 109] width 137 height 19
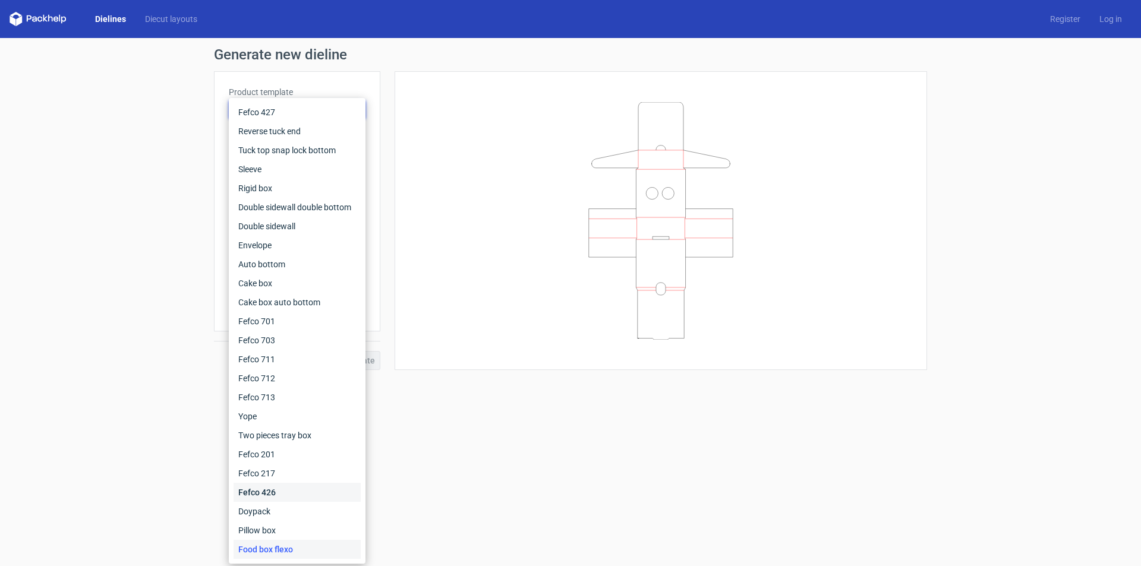
click at [264, 487] on div "Fefco 426" at bounding box center [296, 492] width 127 height 19
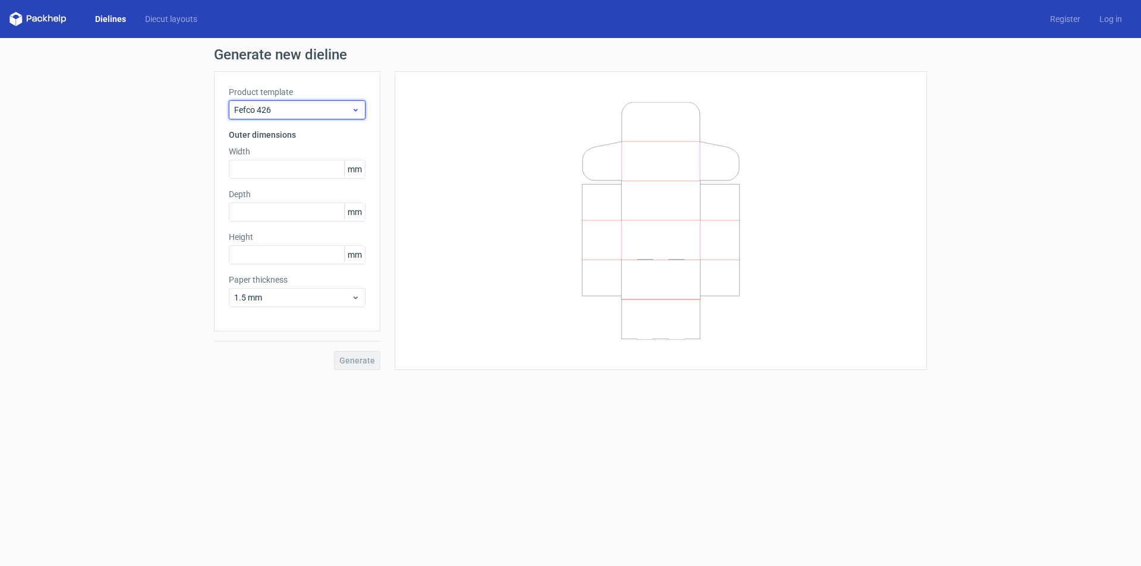
click at [357, 107] on icon at bounding box center [355, 110] width 9 height 10
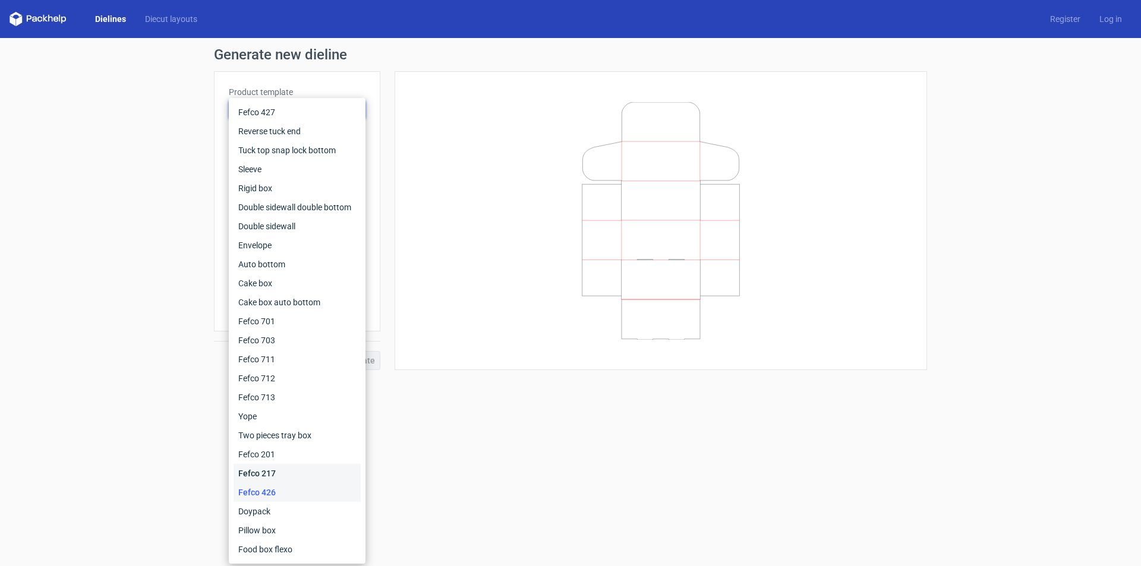
click at [293, 476] on div "Fefco 217" at bounding box center [296, 473] width 127 height 19
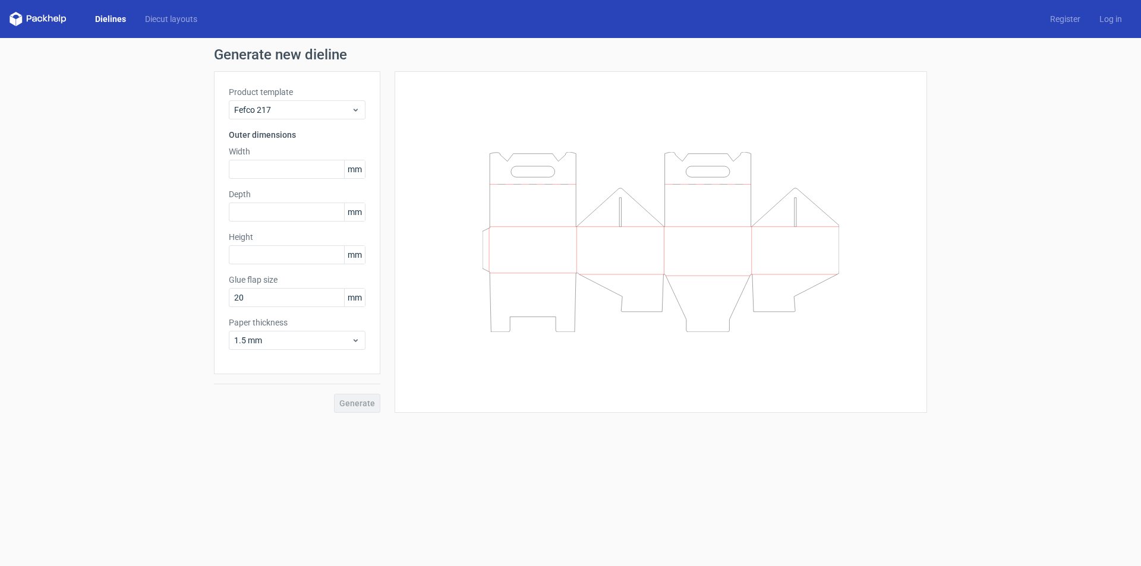
click at [350, 121] on div "Product template Fefco 217 Outer dimensions Width mm Depth mm Height mm Glue fl…" at bounding box center [297, 222] width 166 height 303
click at [349, 104] on span "Fefco 217" at bounding box center [292, 110] width 117 height 12
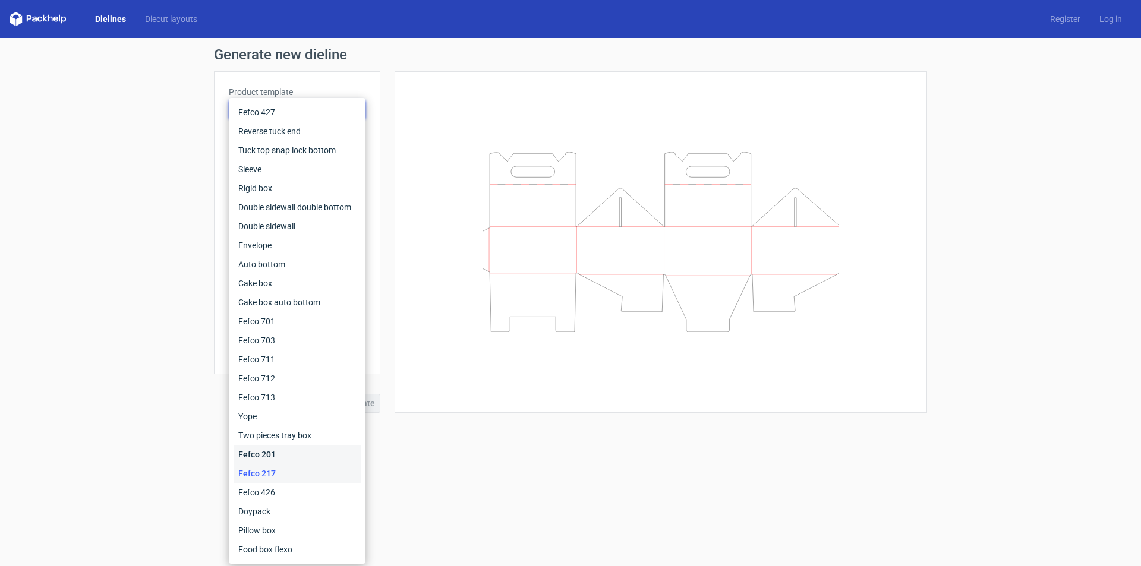
click at [254, 455] on div "Fefco 201" at bounding box center [296, 454] width 127 height 19
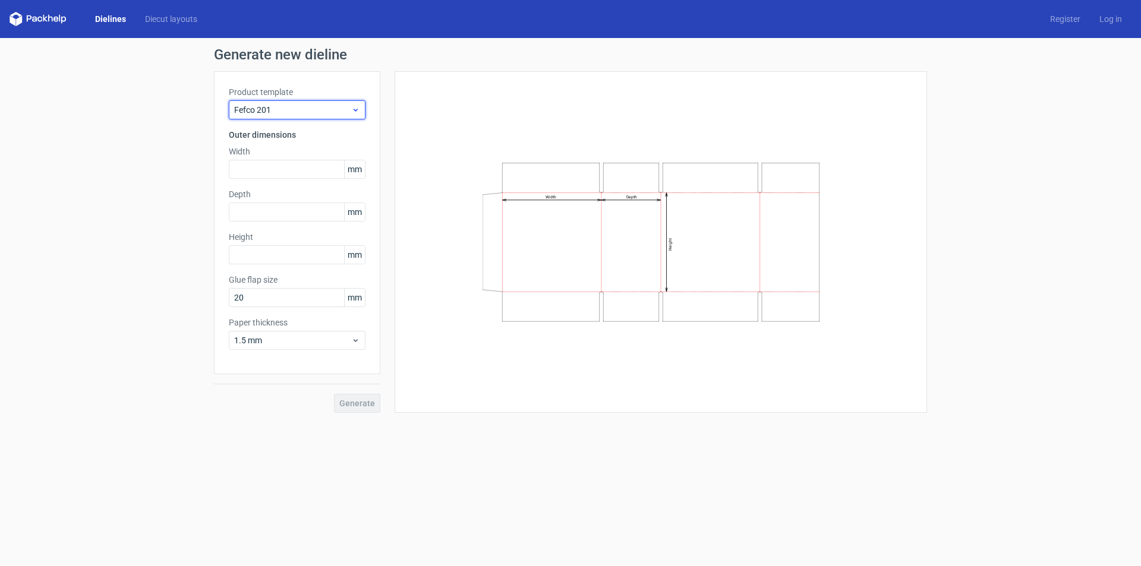
click at [340, 112] on span "Fefco 201" at bounding box center [292, 110] width 117 height 12
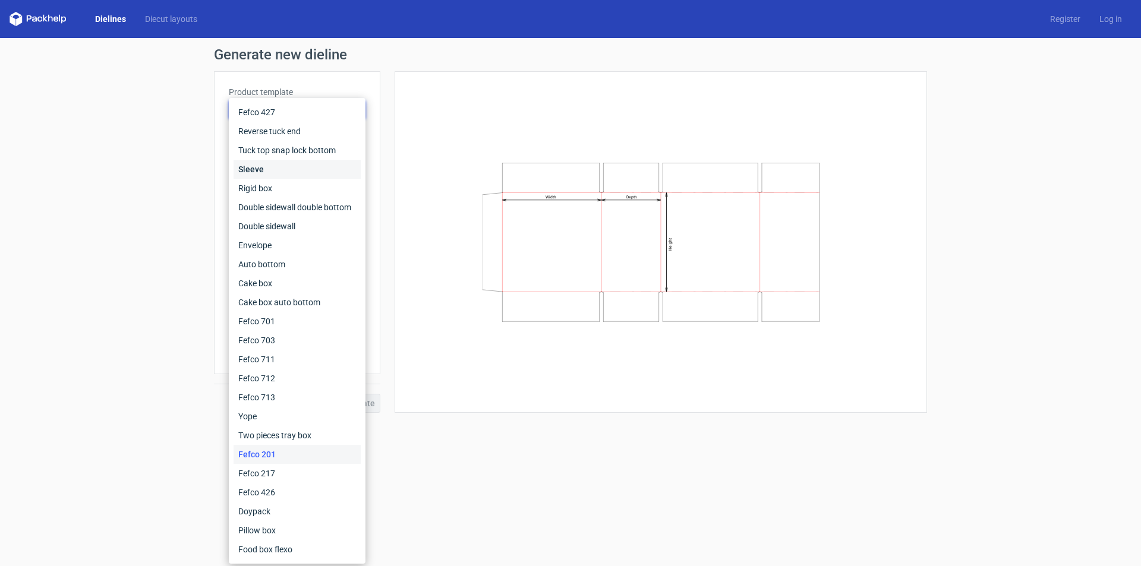
click at [309, 170] on div "Sleeve" at bounding box center [296, 169] width 127 height 19
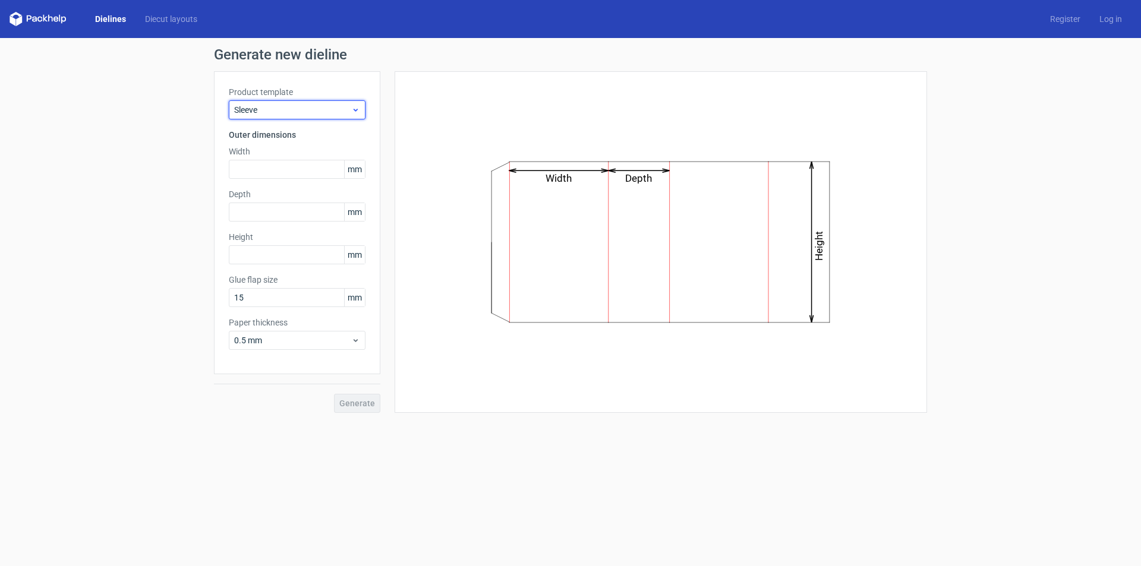
click at [323, 108] on span "Sleeve" at bounding box center [292, 110] width 117 height 12
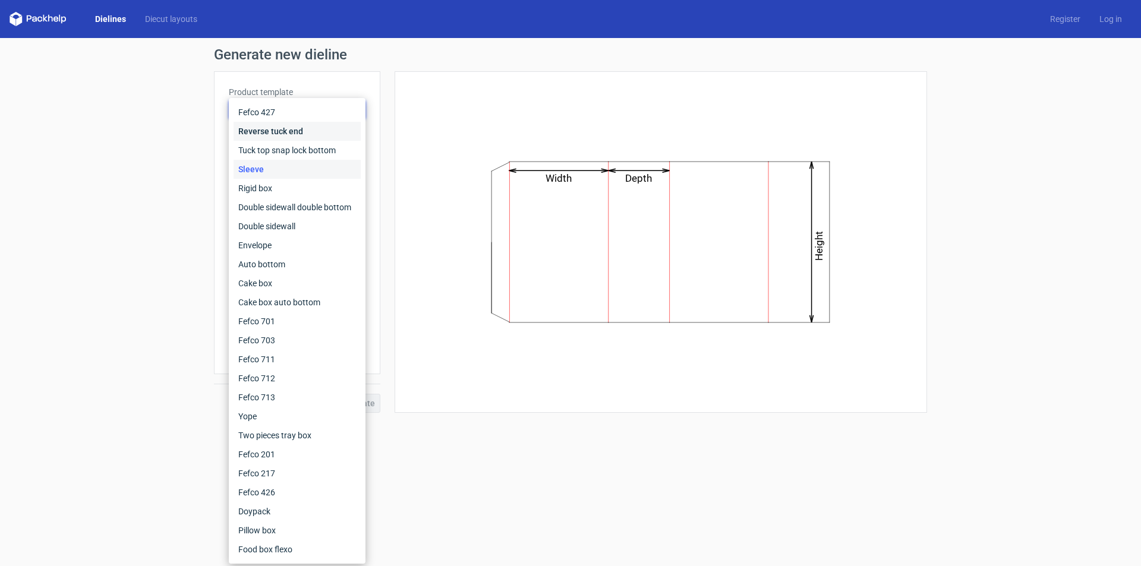
click at [307, 135] on div "Reverse tuck end" at bounding box center [296, 131] width 127 height 19
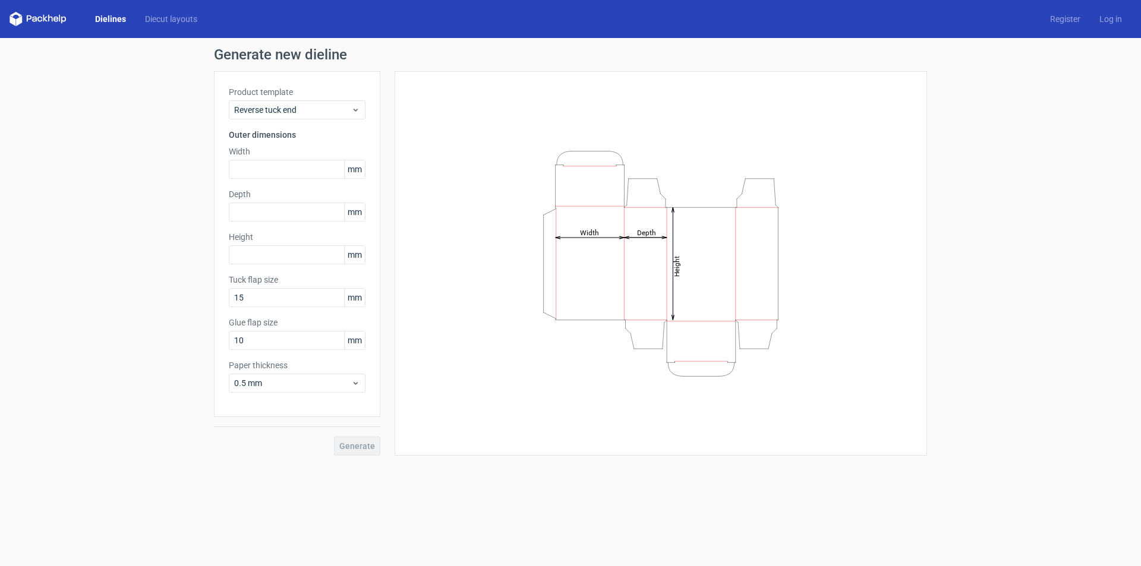
click at [319, 97] on label "Product template" at bounding box center [297, 92] width 137 height 12
click at [319, 119] on div "Product template Reverse tuck end Outer dimensions Width mm Depth mm Height mm …" at bounding box center [297, 244] width 166 height 346
click at [323, 112] on span "Reverse tuck end" at bounding box center [292, 110] width 117 height 12
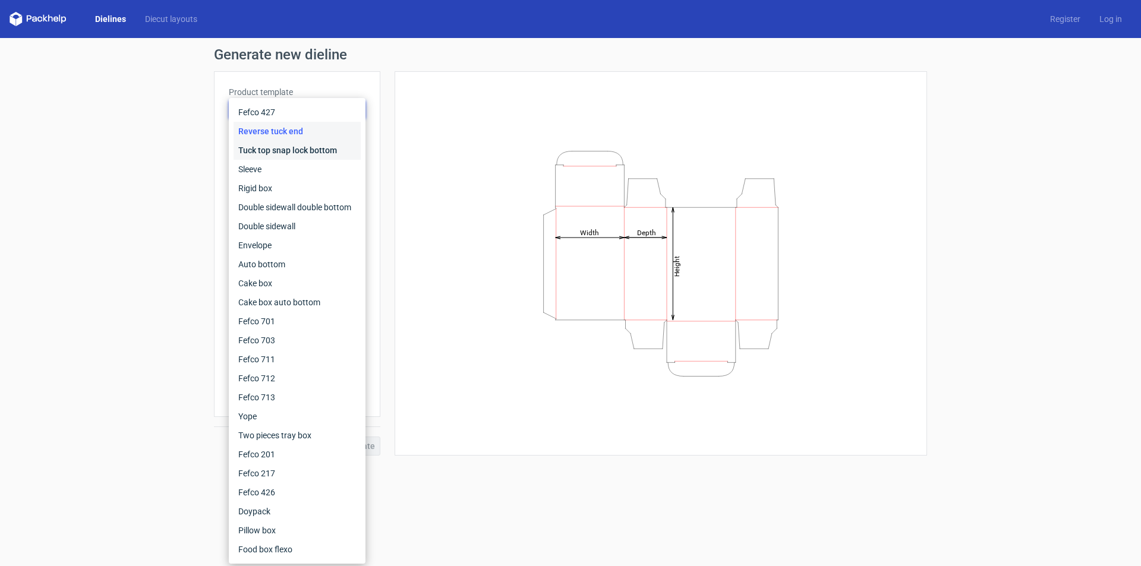
click at [315, 149] on div "Tuck top snap lock bottom" at bounding box center [296, 150] width 127 height 19
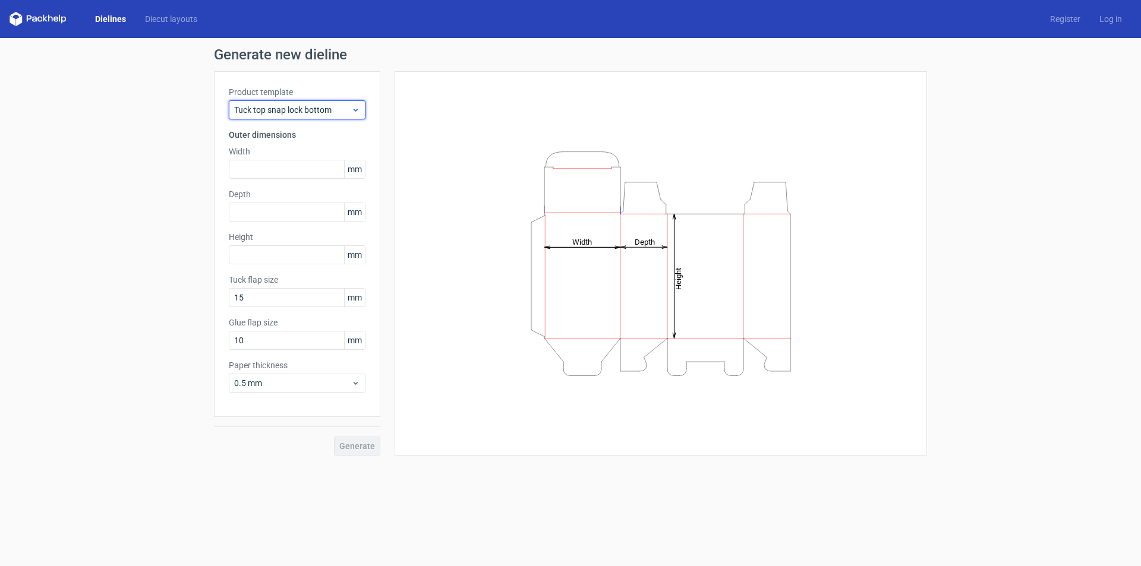
click at [328, 110] on span "Tuck top snap lock bottom" at bounding box center [292, 110] width 117 height 12
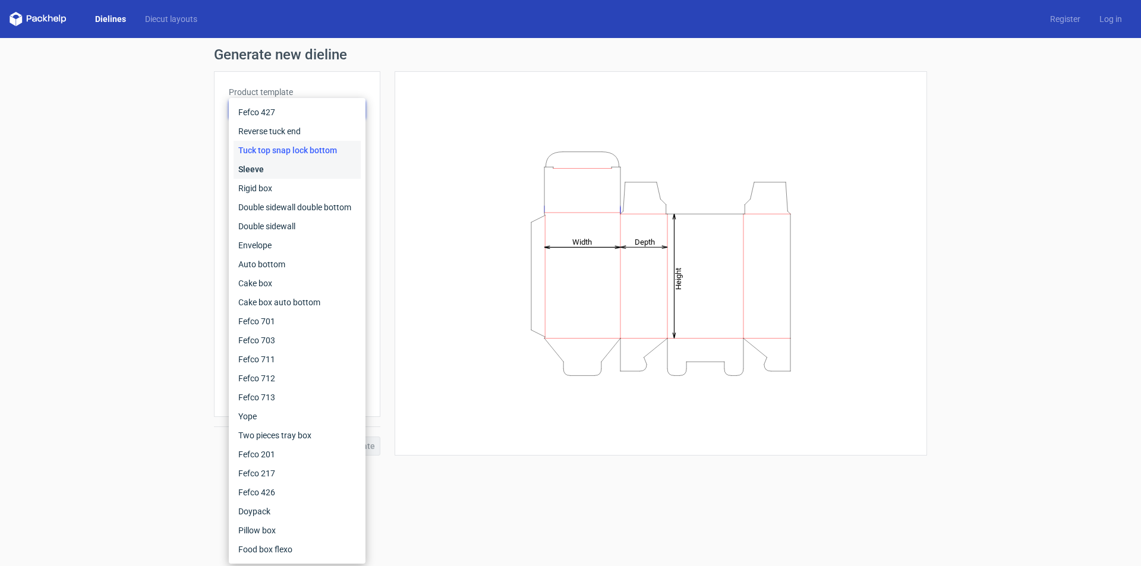
click at [310, 168] on div "Sleeve" at bounding box center [296, 169] width 127 height 19
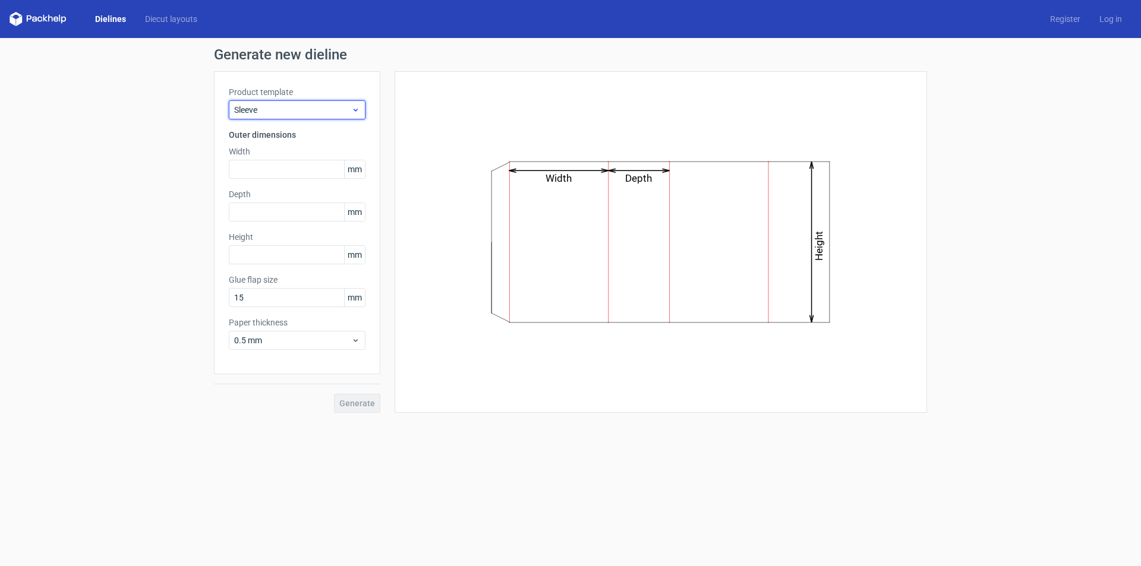
click at [319, 107] on span "Sleeve" at bounding box center [292, 110] width 117 height 12
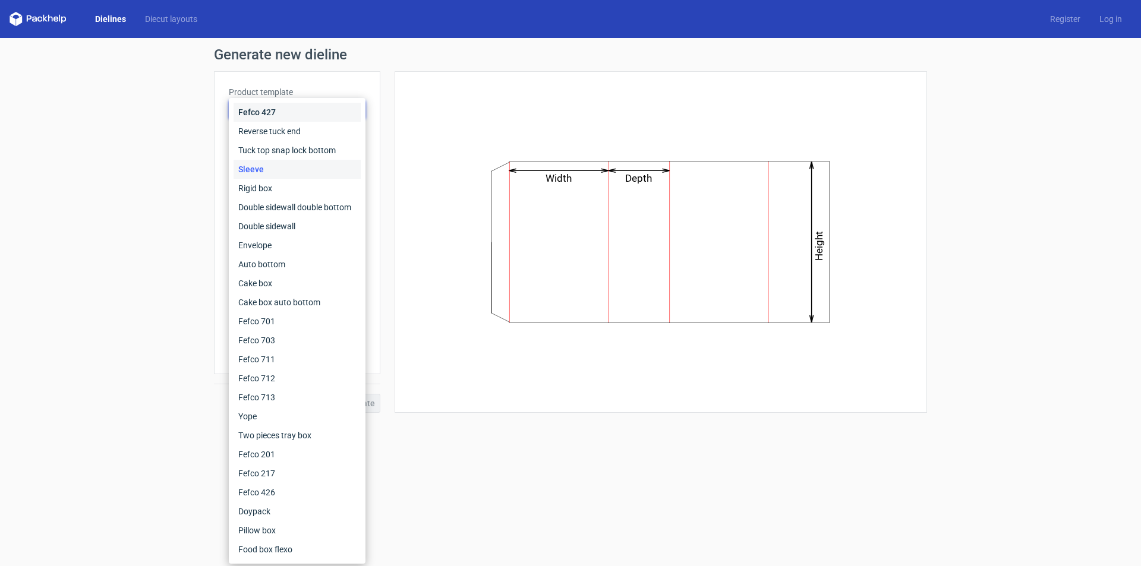
click at [310, 120] on div "Fefco 427" at bounding box center [296, 112] width 127 height 19
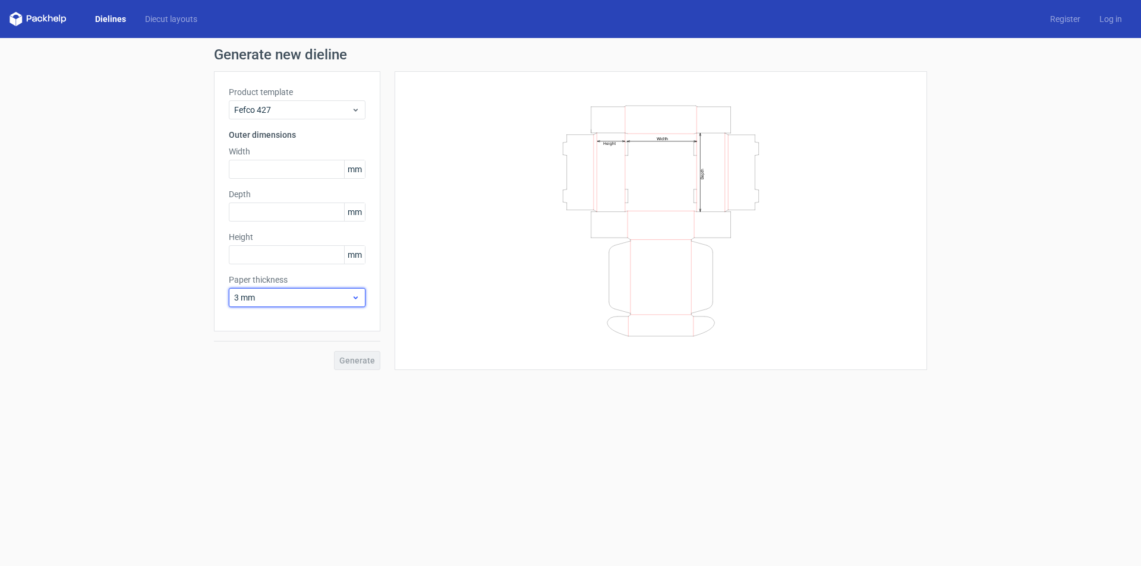
click at [319, 297] on span "3 mm" at bounding box center [292, 298] width 117 height 12
click at [357, 108] on icon at bounding box center [355, 110] width 9 height 10
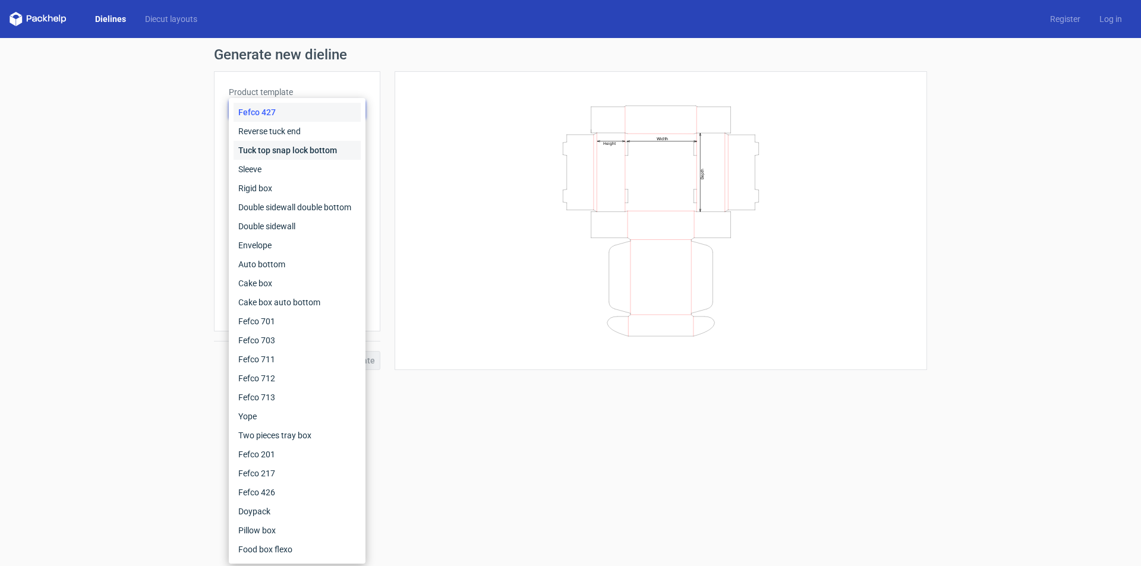
click at [305, 156] on div "Tuck top snap lock bottom" at bounding box center [296, 150] width 127 height 19
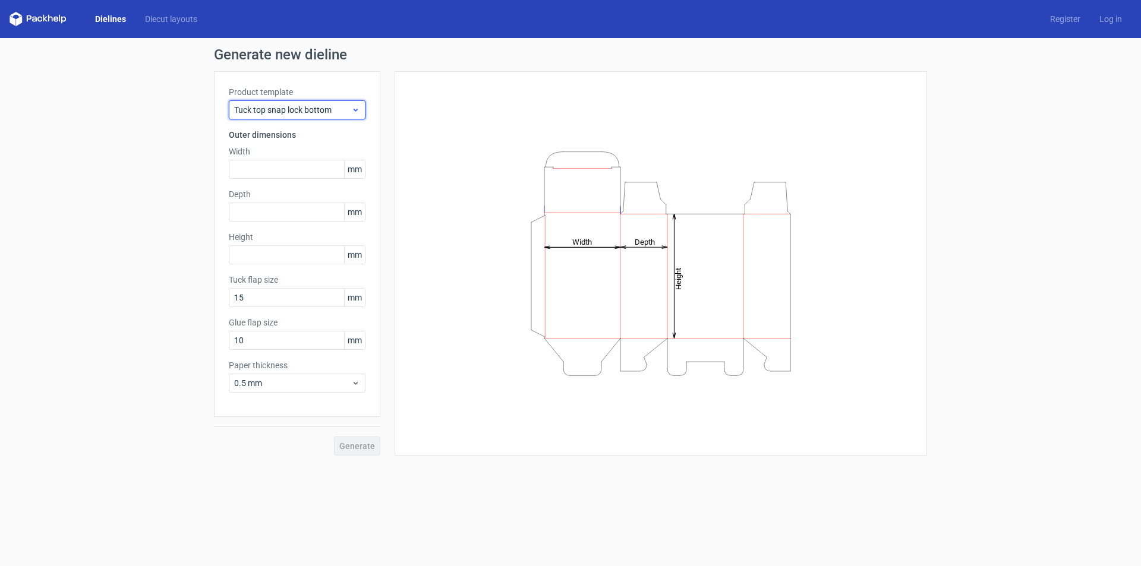
click at [308, 118] on div "Tuck top snap lock bottom" at bounding box center [297, 109] width 137 height 19
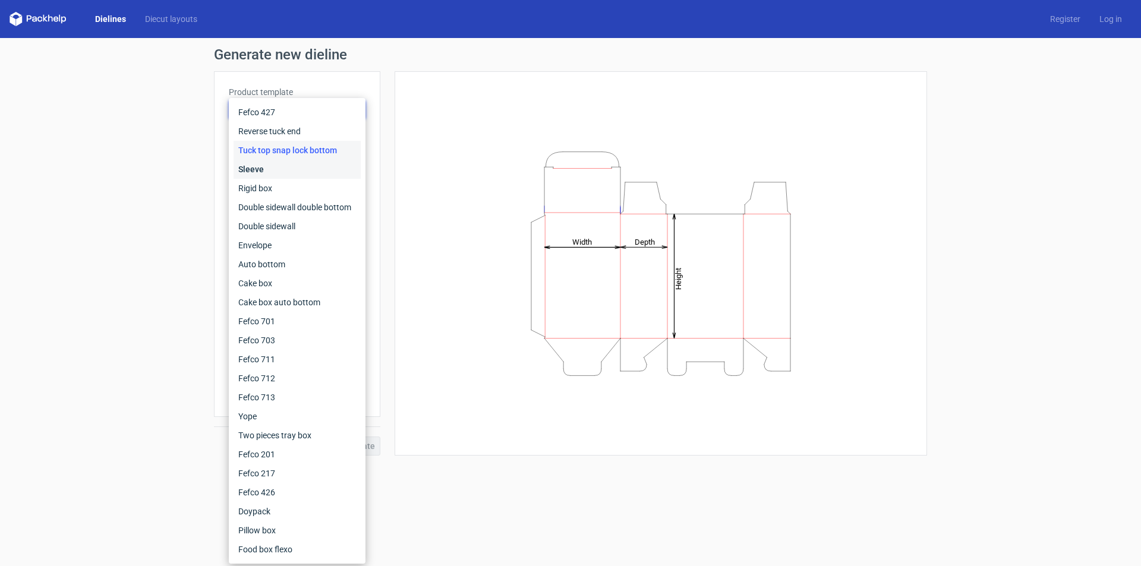
click at [304, 171] on div "Sleeve" at bounding box center [296, 169] width 127 height 19
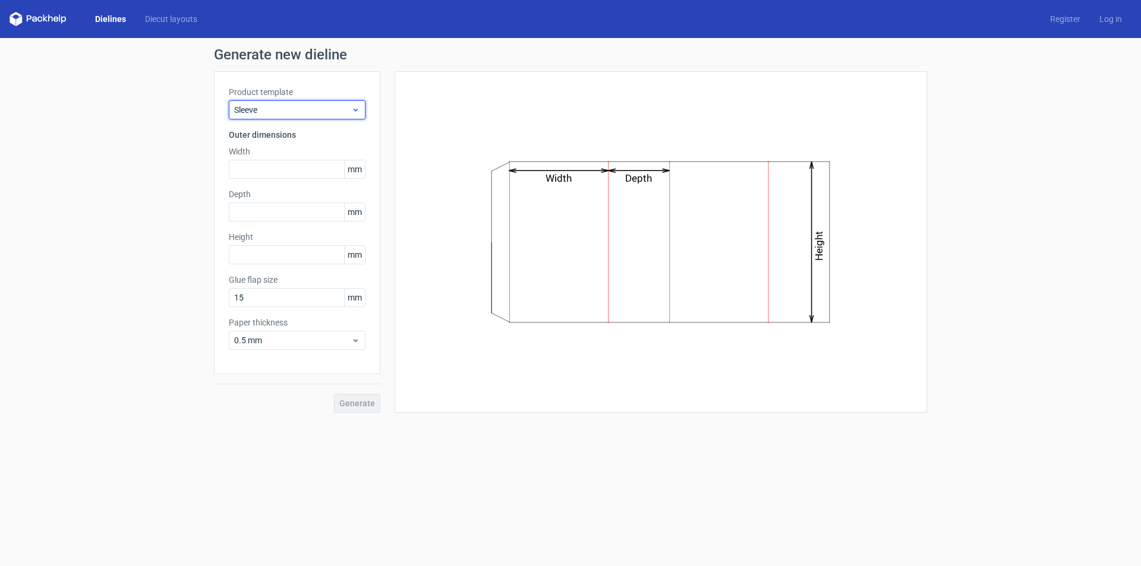
click at [328, 113] on span "Sleeve" at bounding box center [292, 110] width 117 height 12
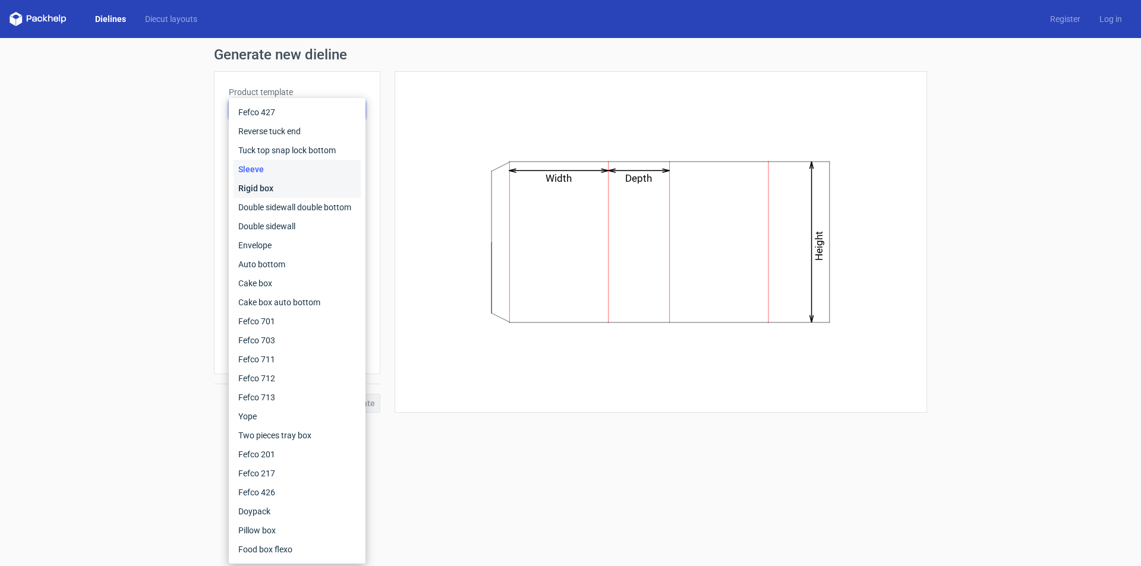
click at [311, 186] on div "Rigid box" at bounding box center [296, 188] width 127 height 19
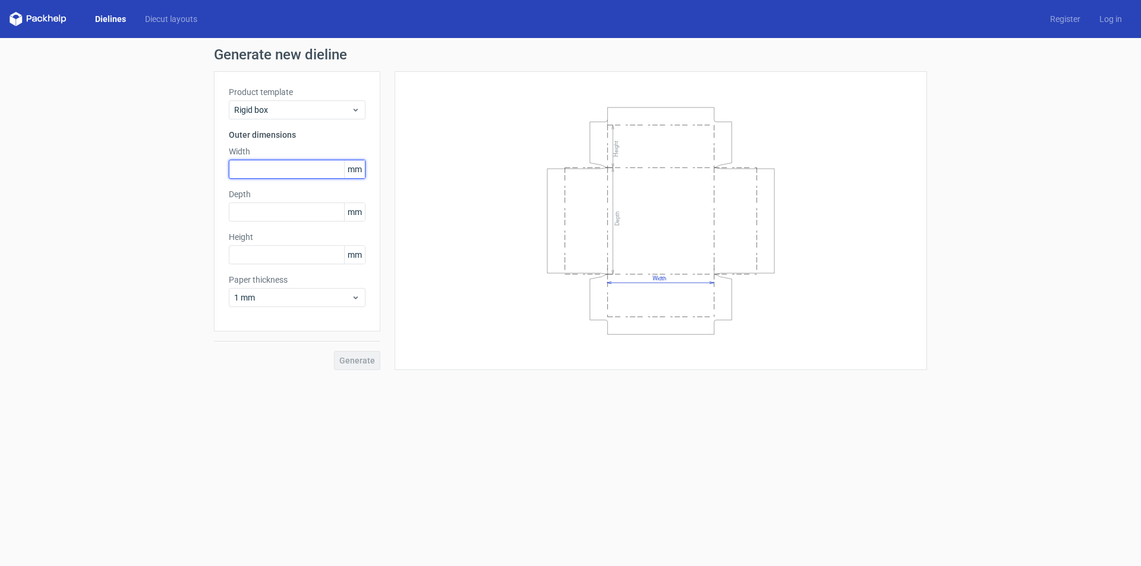
click at [304, 172] on input "text" at bounding box center [297, 169] width 137 height 19
type input "200"
click at [290, 213] on input "text" at bounding box center [297, 212] width 137 height 19
type input "100"
click at [326, 259] on input "text" at bounding box center [297, 254] width 137 height 19
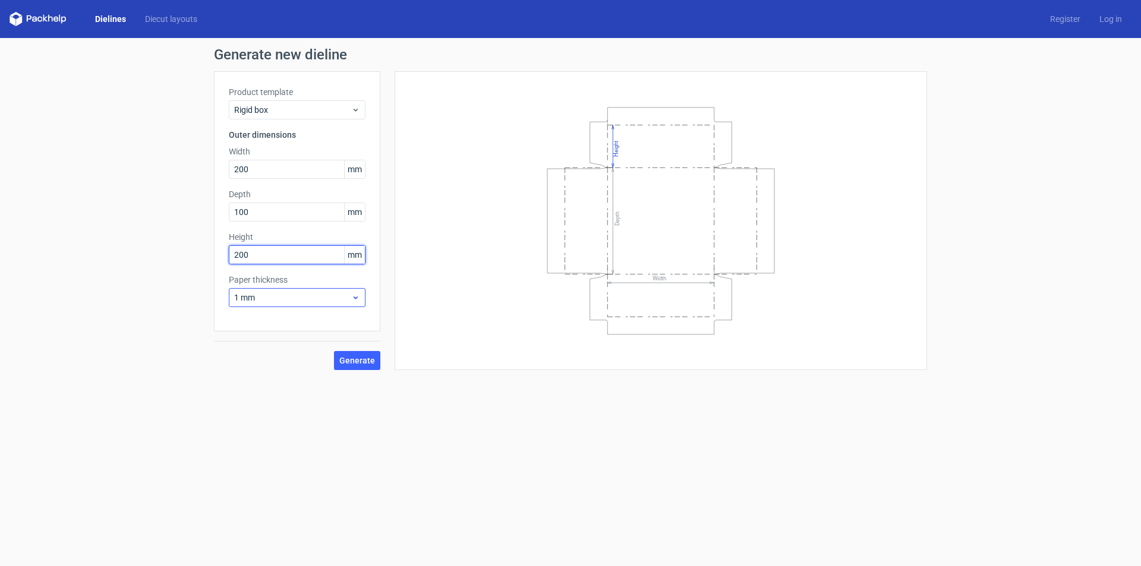
type input "200"
click at [332, 301] on span "1 mm" at bounding box center [292, 298] width 117 height 12
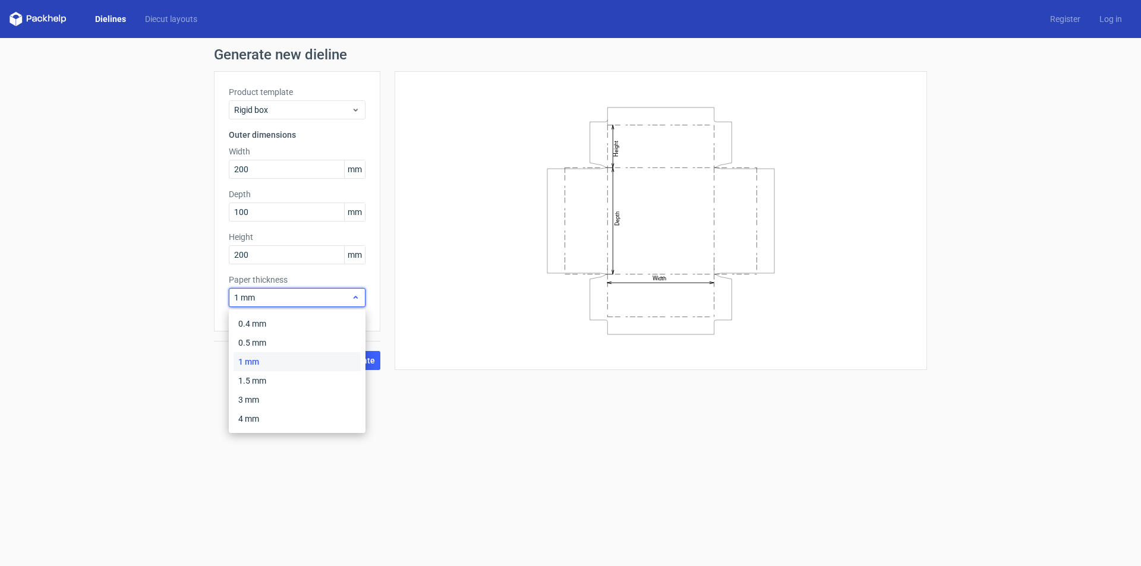
click at [332, 301] on span "1 mm" at bounding box center [292, 298] width 117 height 12
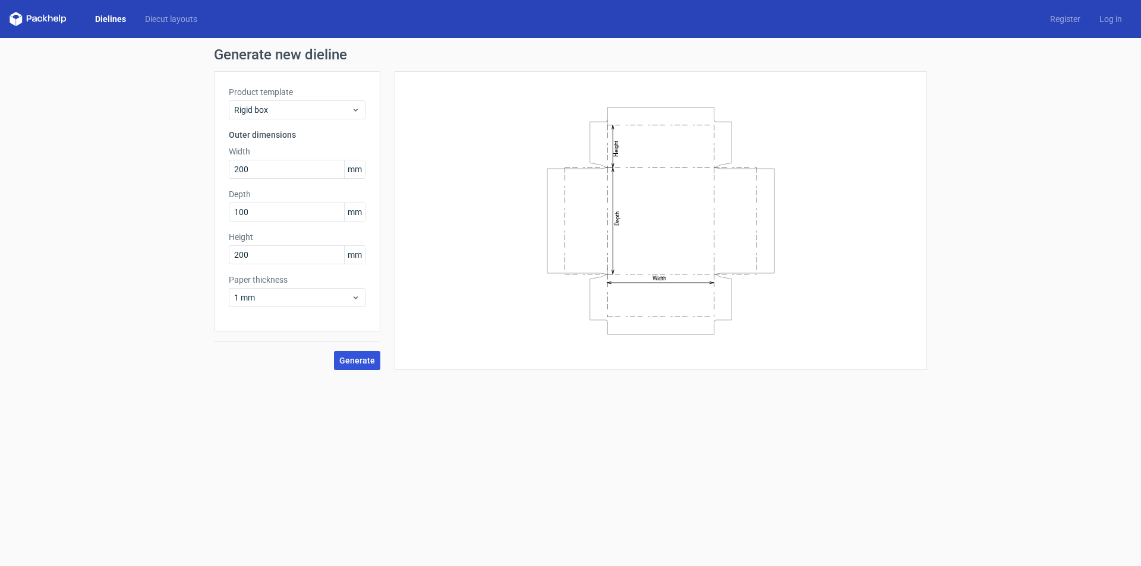
click at [355, 360] on span "Generate" at bounding box center [357, 360] width 36 height 8
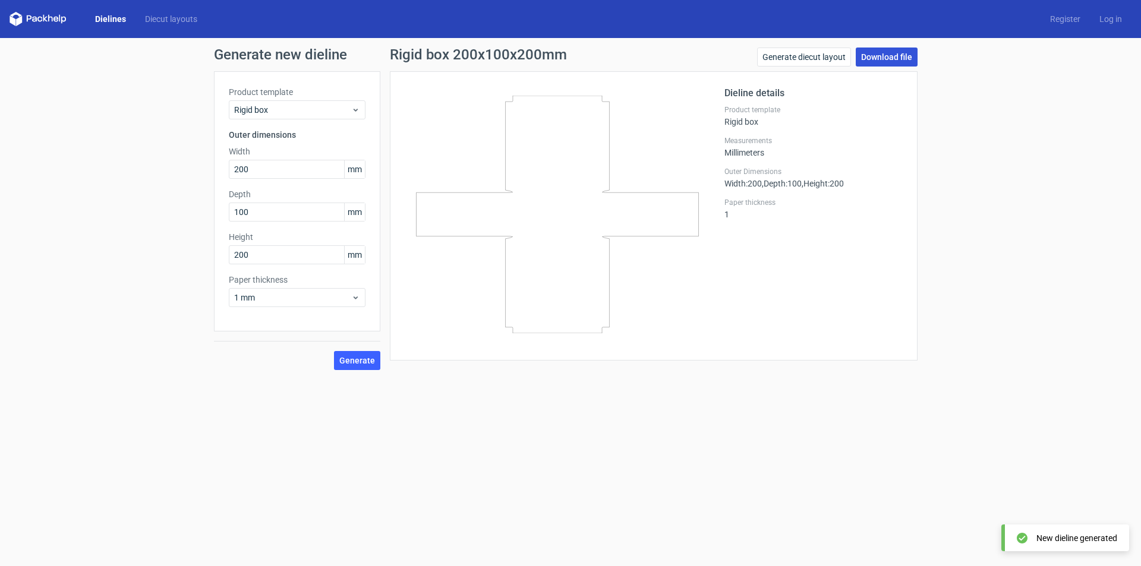
click at [895, 57] on link "Download file" at bounding box center [886, 57] width 62 height 19
